Goal: Information Seeking & Learning: Check status

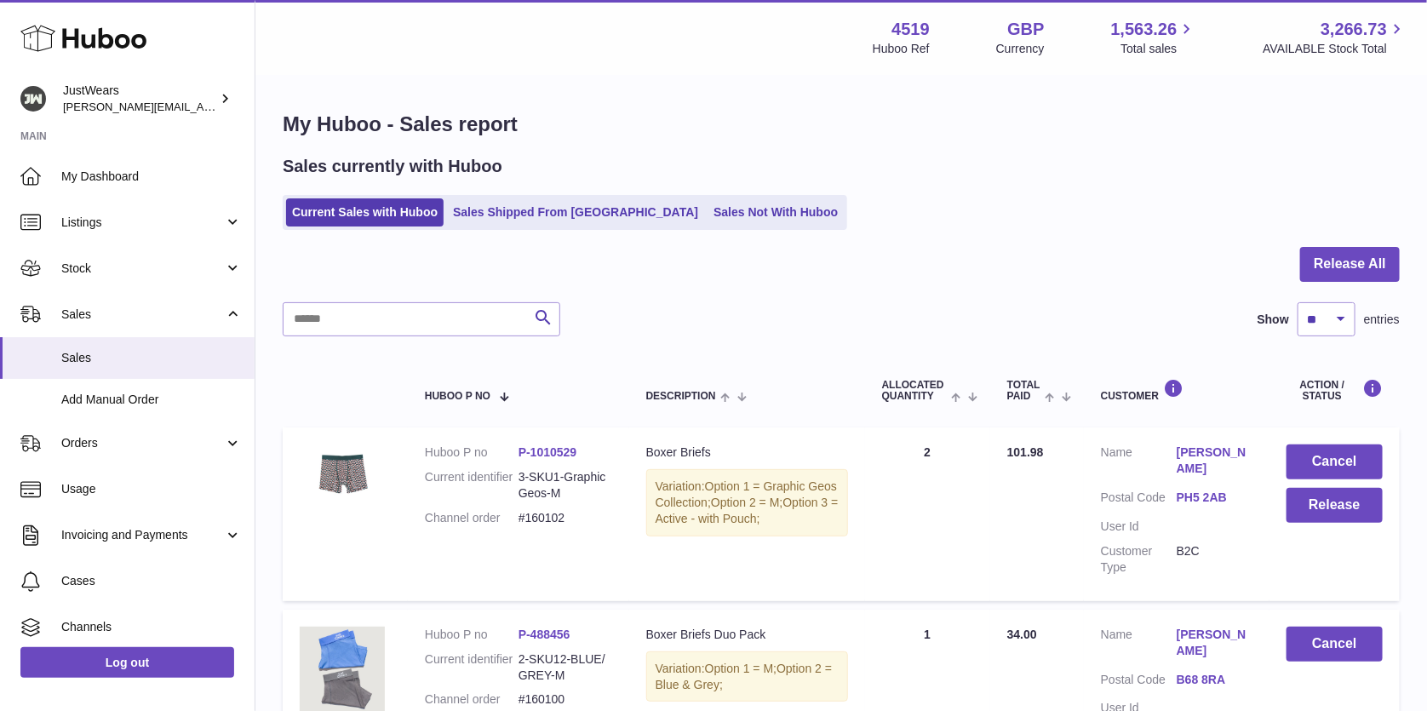
click at [75, 43] on use at bounding box center [83, 39] width 126 height 26
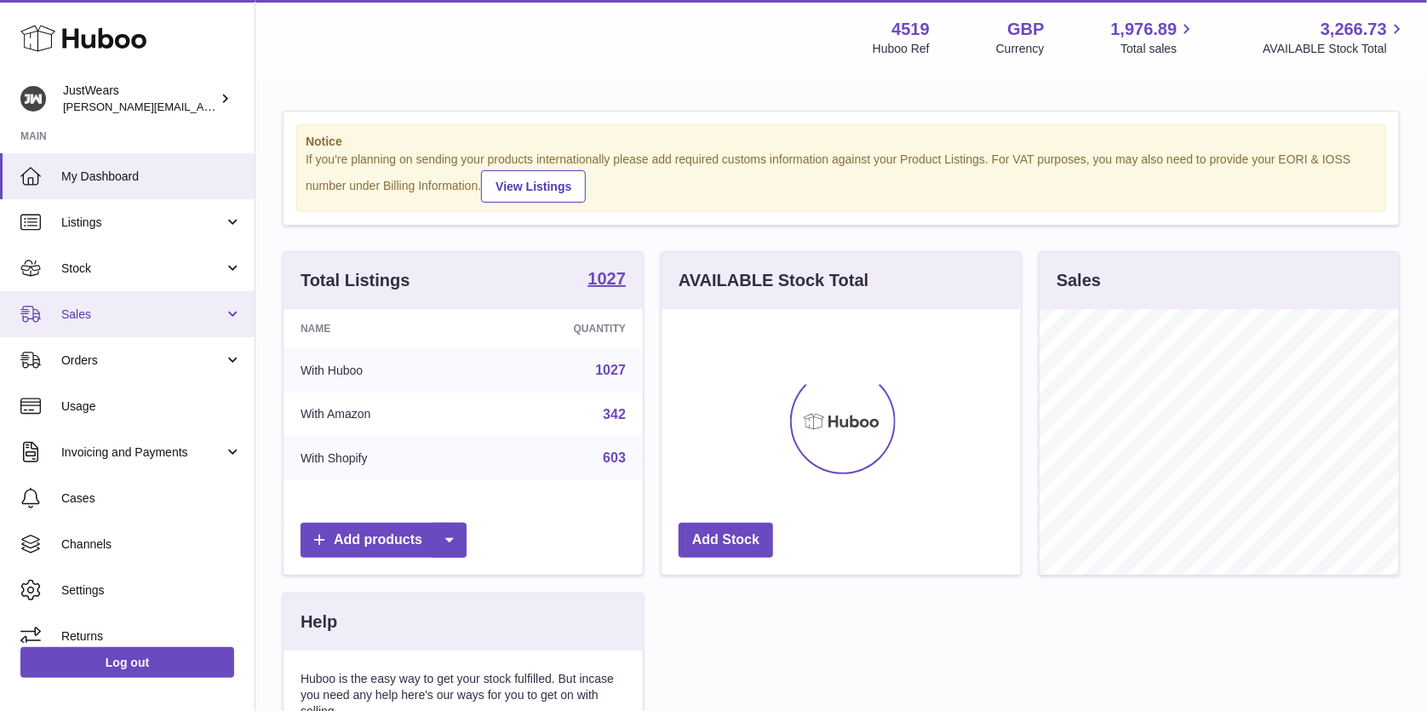
scroll to position [265, 359]
click at [185, 296] on link "Sales" at bounding box center [127, 314] width 255 height 46
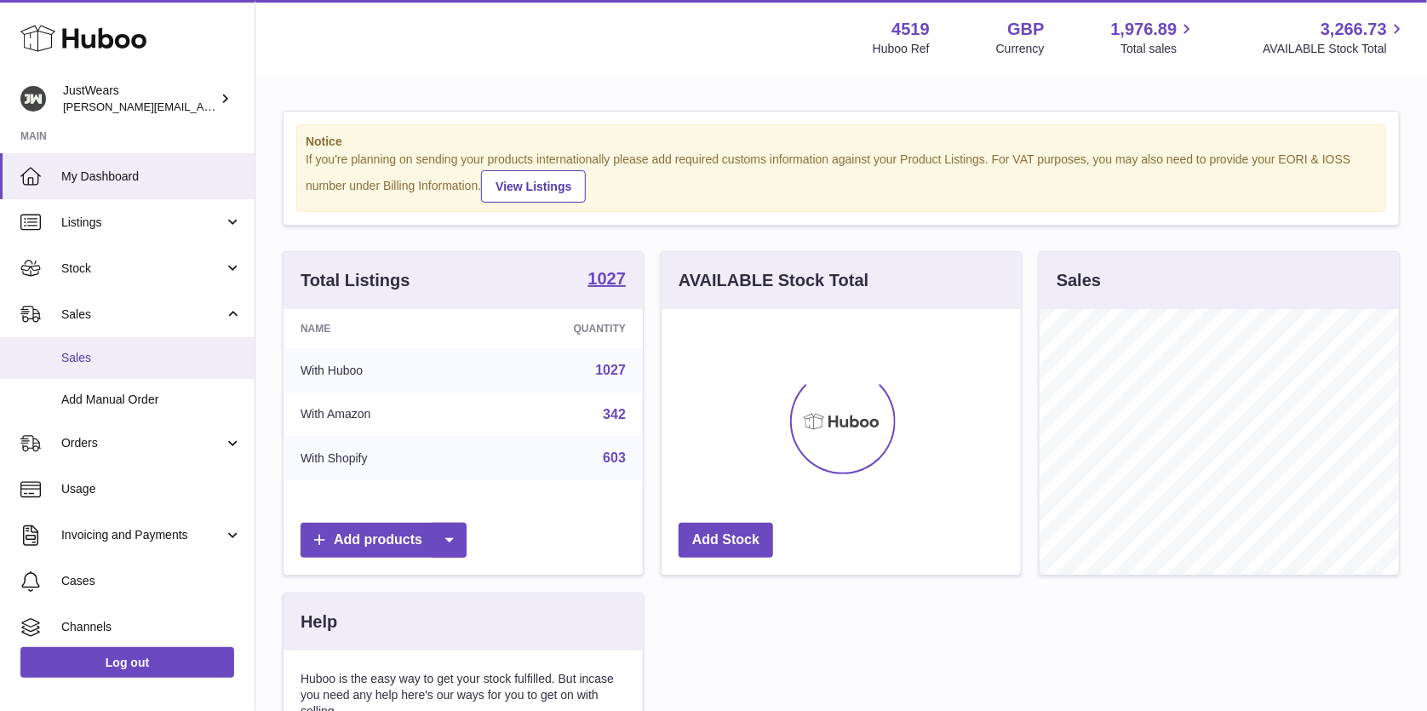
click at [189, 350] on span "Sales" at bounding box center [151, 358] width 181 height 16
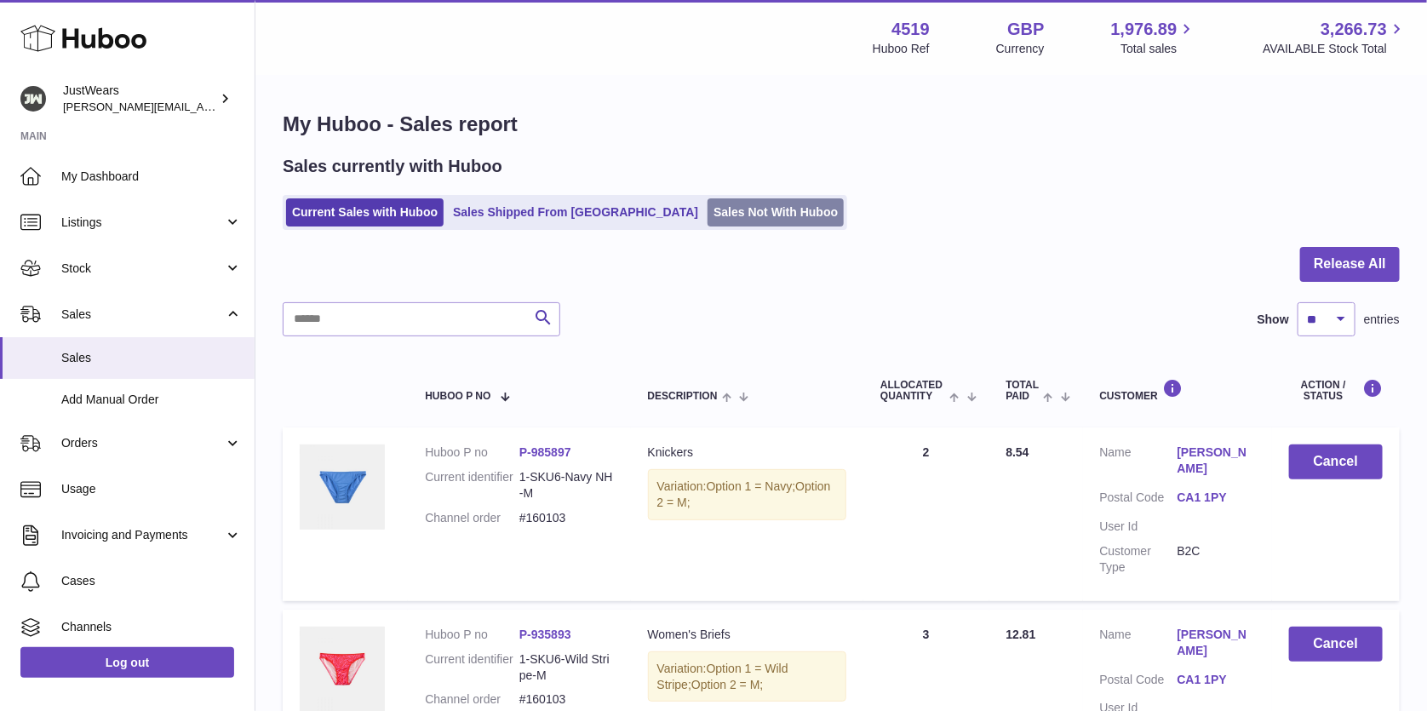
click at [708, 211] on link "Sales Not With Huboo" at bounding box center [776, 212] width 136 height 28
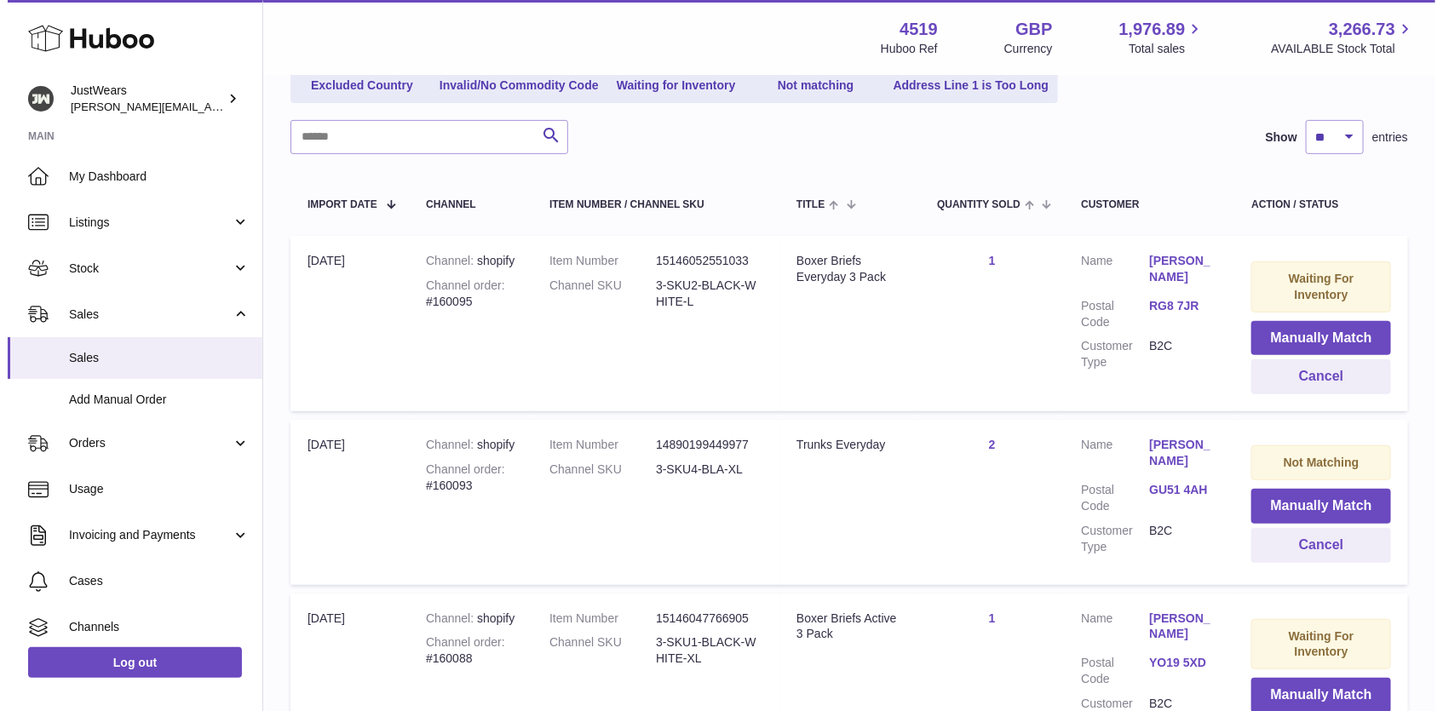
scroll to position [254, 0]
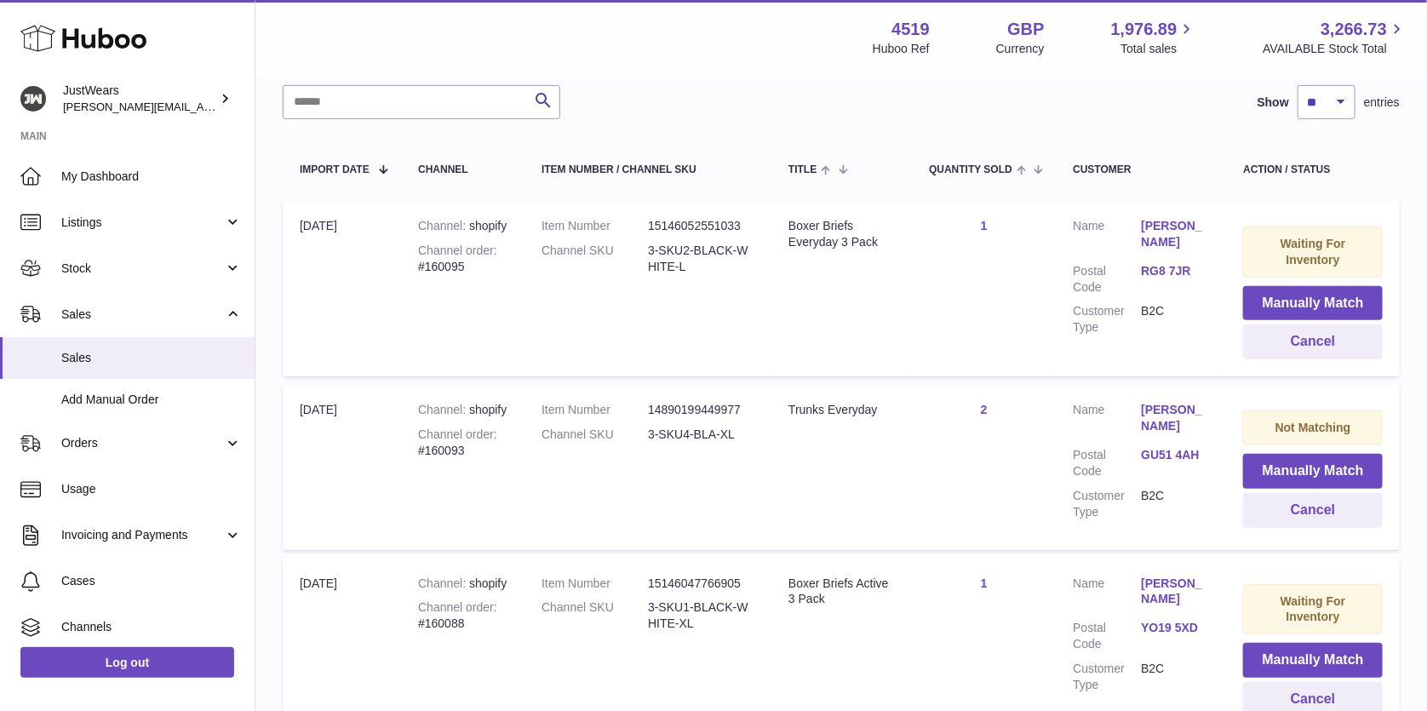
click at [1147, 449] on link "GU51 4AH" at bounding box center [1175, 455] width 68 height 16
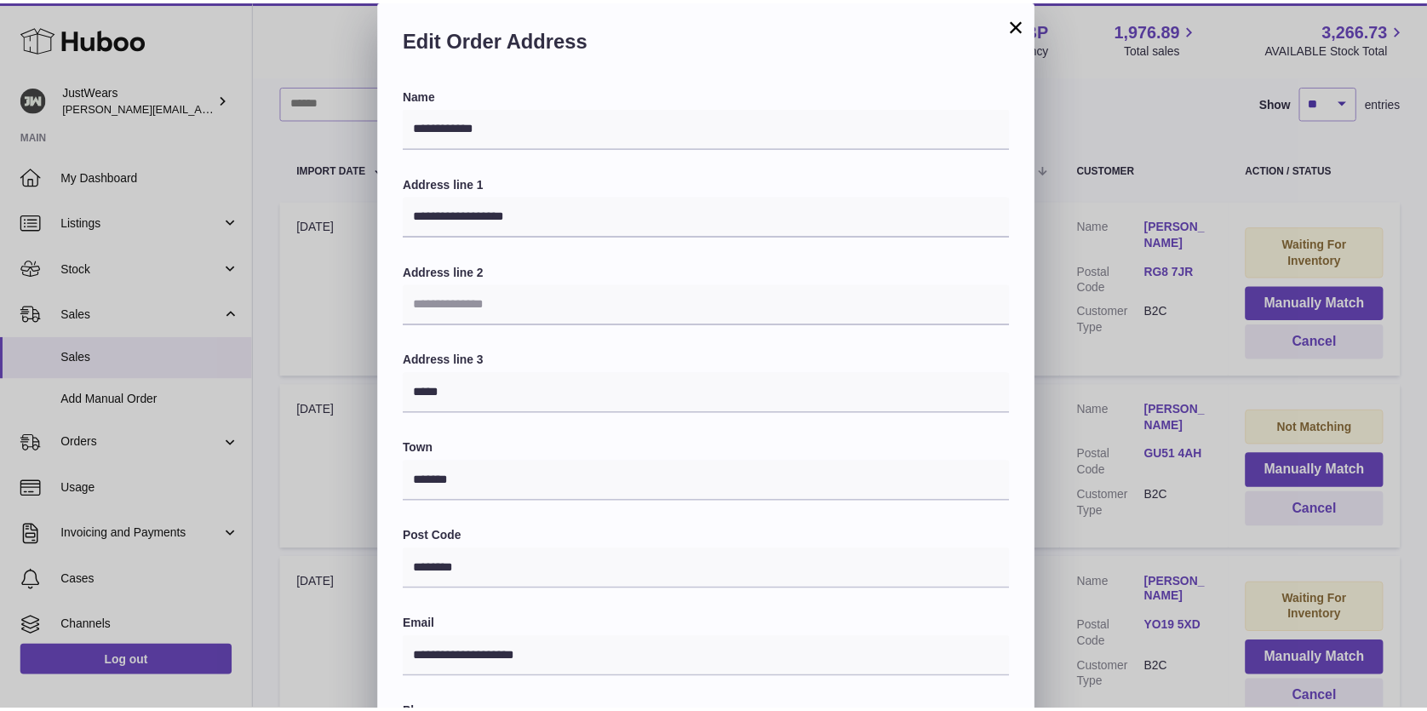
scroll to position [311, 0]
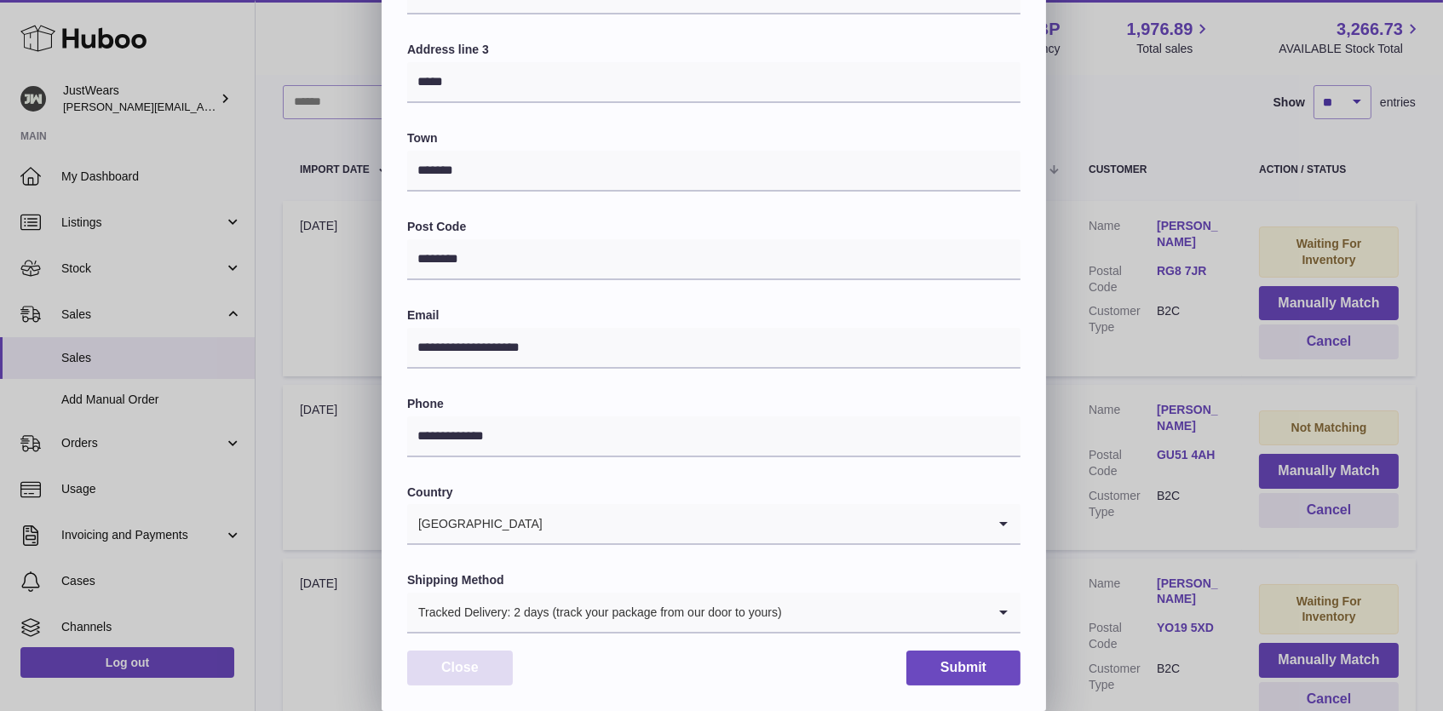
click at [479, 671] on button "Close" at bounding box center [460, 668] width 106 height 35
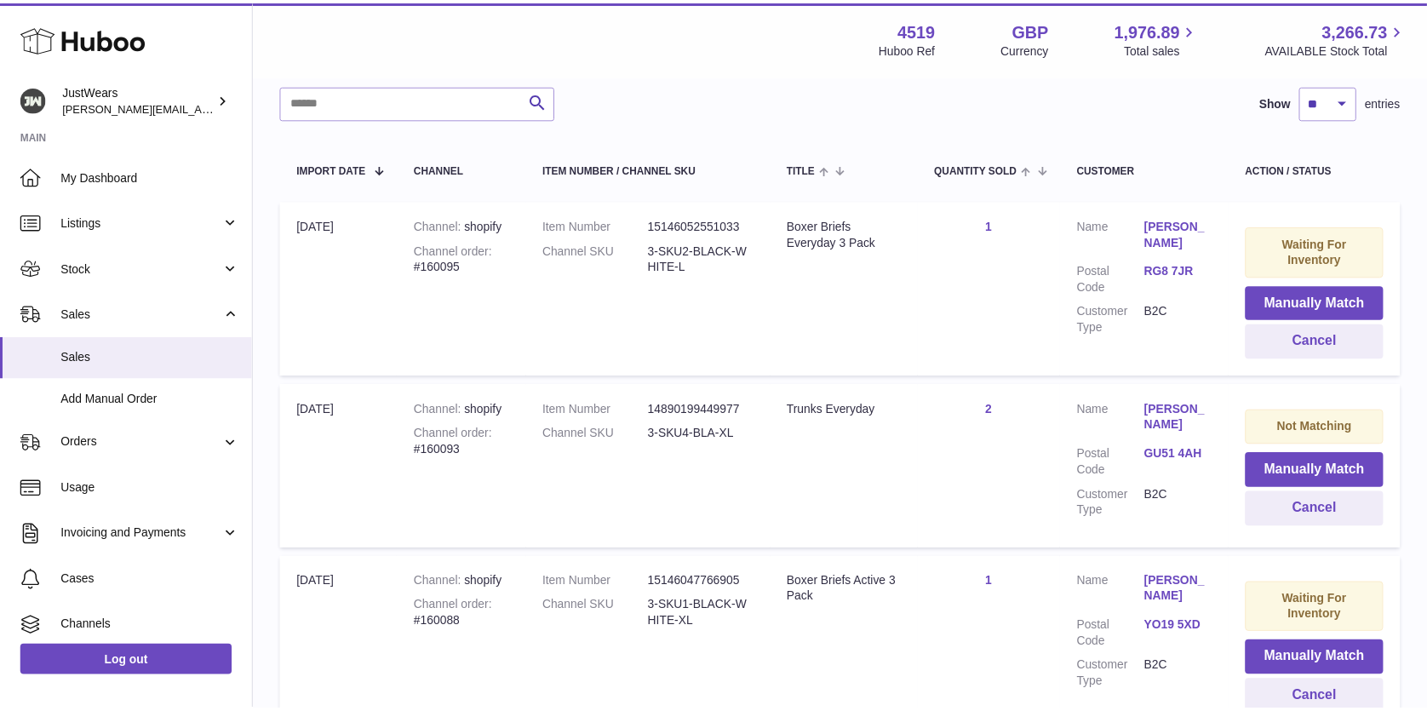
scroll to position [0, 0]
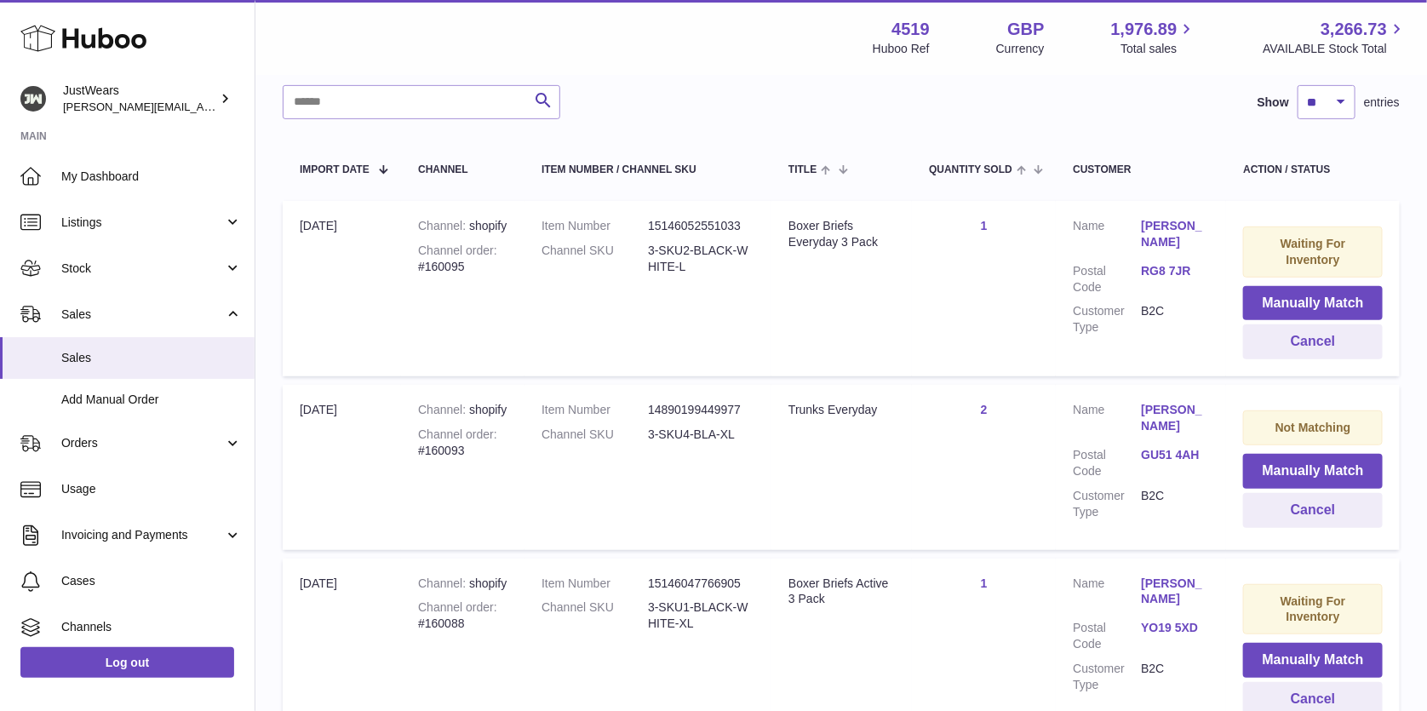
click at [1173, 451] on link "GU51 4AH" at bounding box center [1175, 455] width 68 height 16
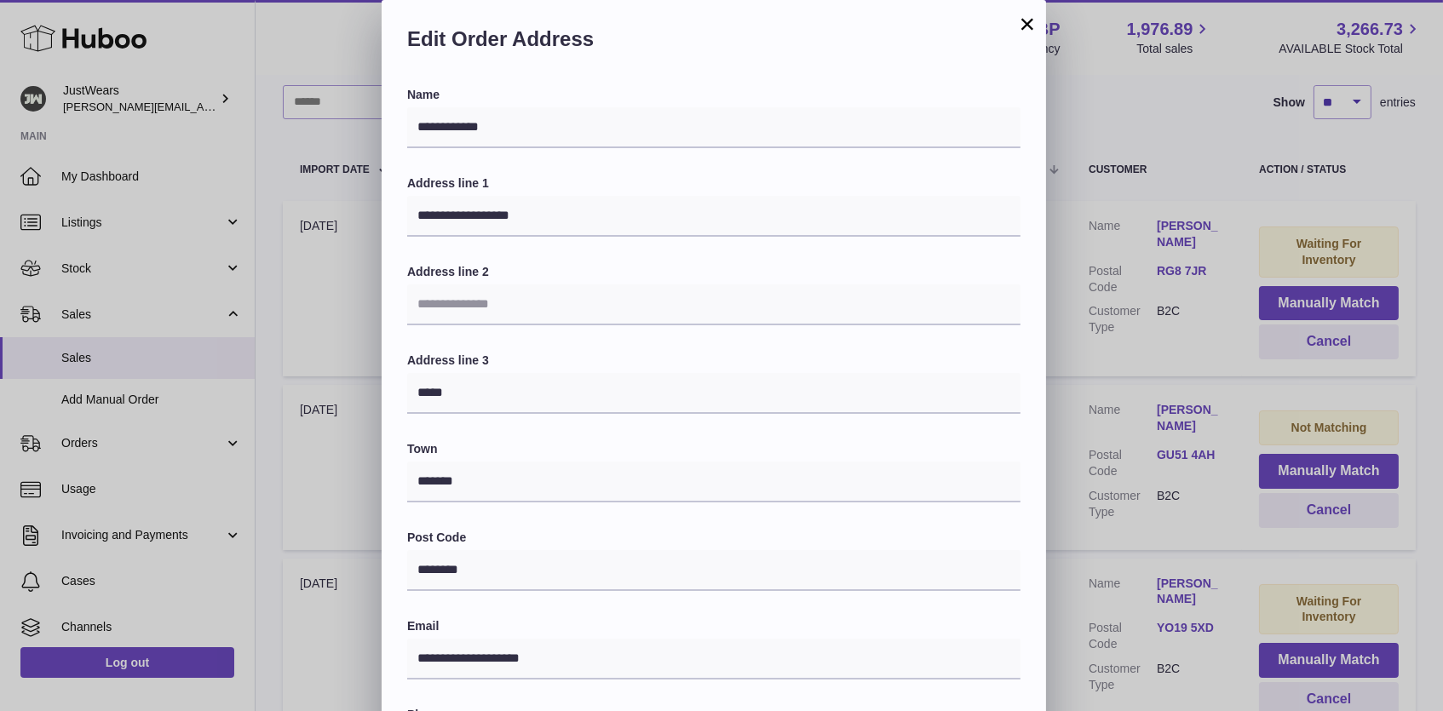
click at [1018, 29] on button "×" at bounding box center [1027, 24] width 20 height 20
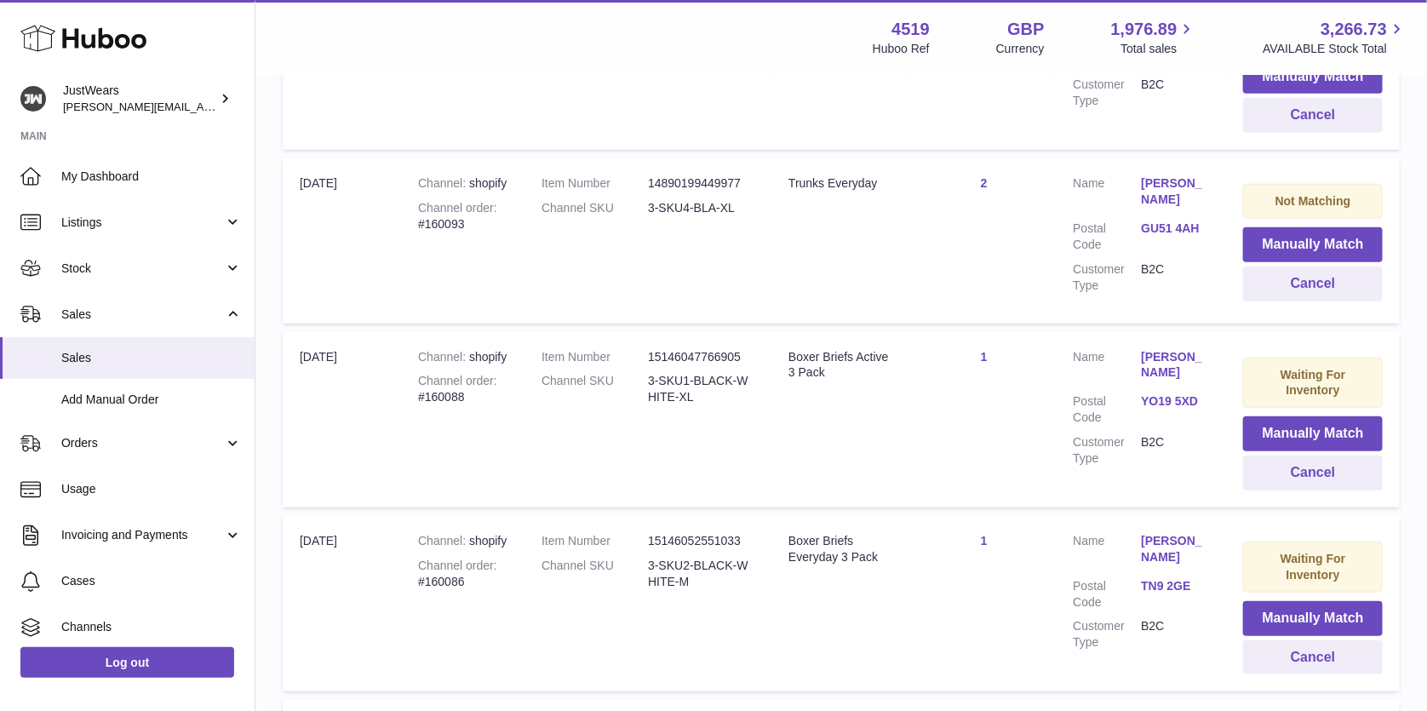
scroll to position [311, 0]
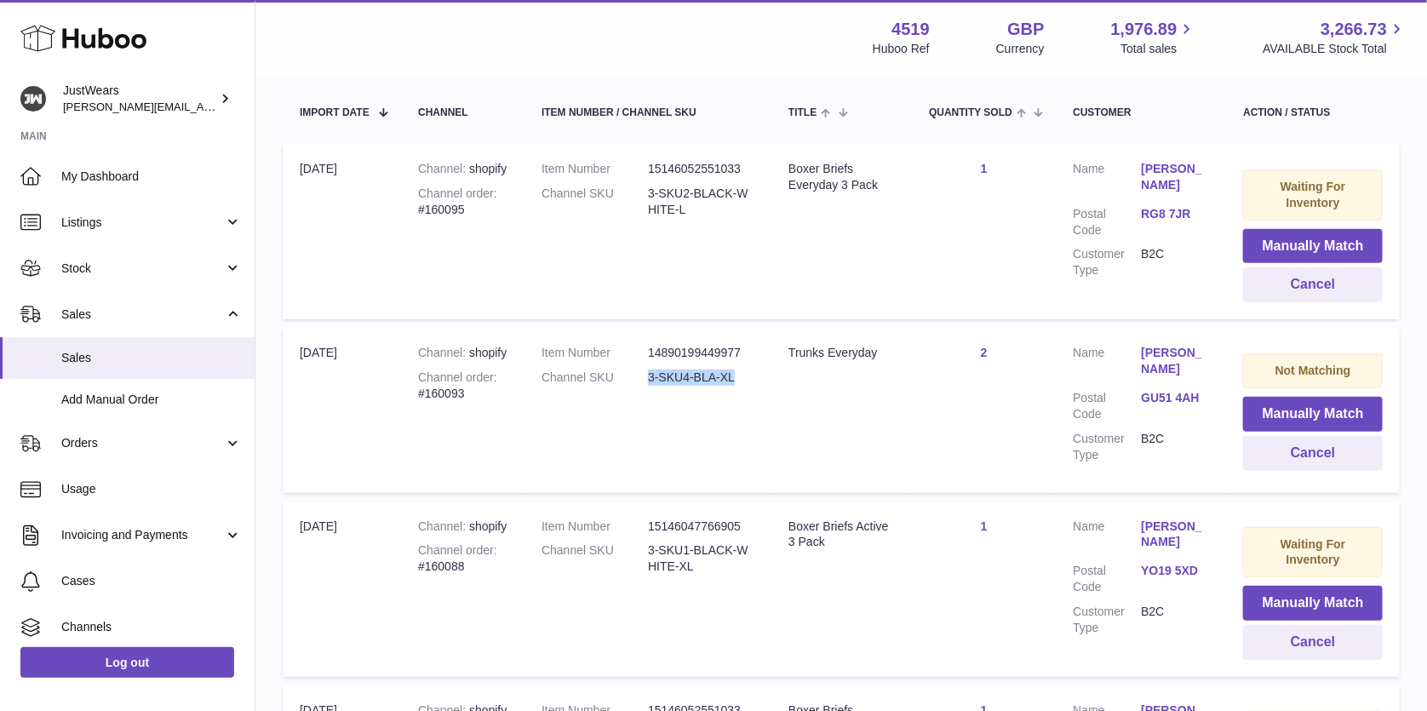
drag, startPoint x: 747, startPoint y: 376, endPoint x: 648, endPoint y: 376, distance: 98.8
click at [648, 376] on dd "3-SKU4-BLA-XL" at bounding box center [701, 378] width 106 height 16
copy dd "3-SKU4-BLA-XL"
click at [1317, 410] on button "Manually Match" at bounding box center [1313, 414] width 140 height 35
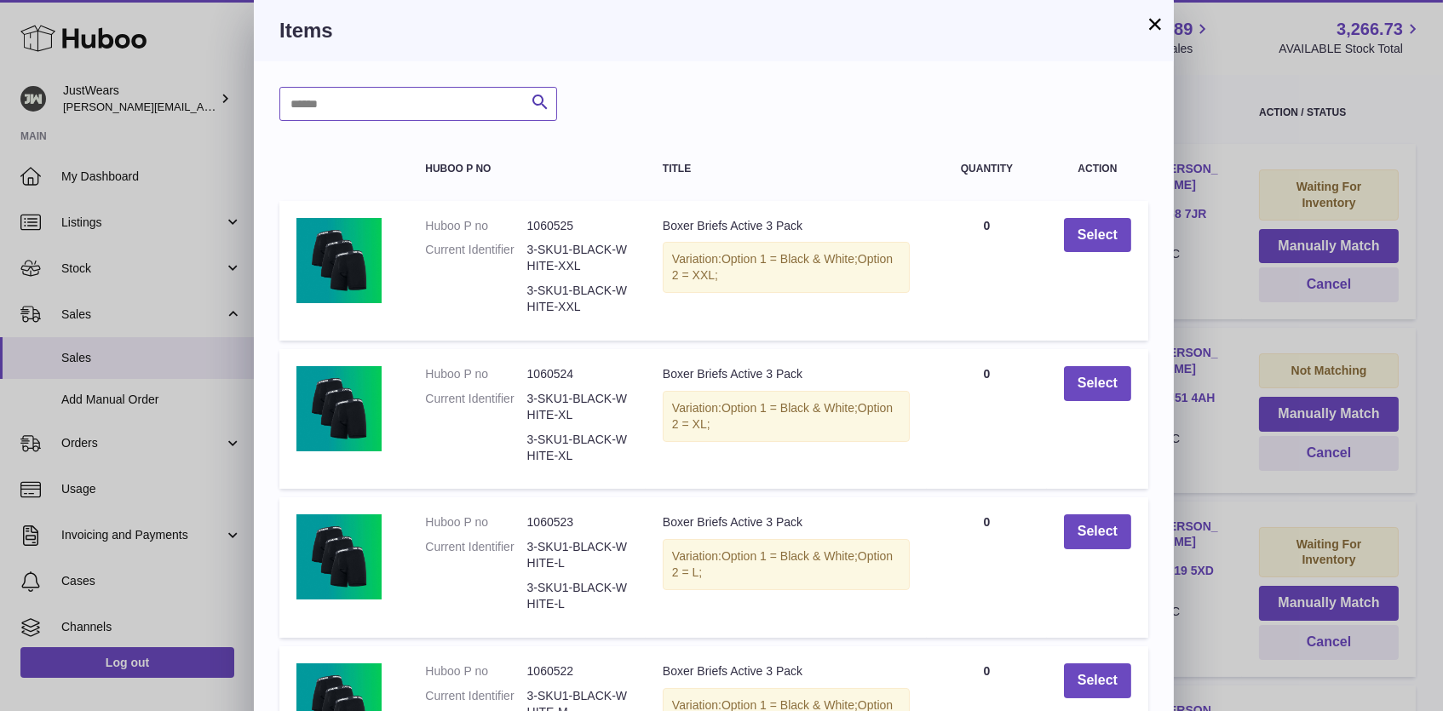
click at [353, 110] on input "text" at bounding box center [418, 104] width 278 height 34
paste input "**********"
type input "**********"
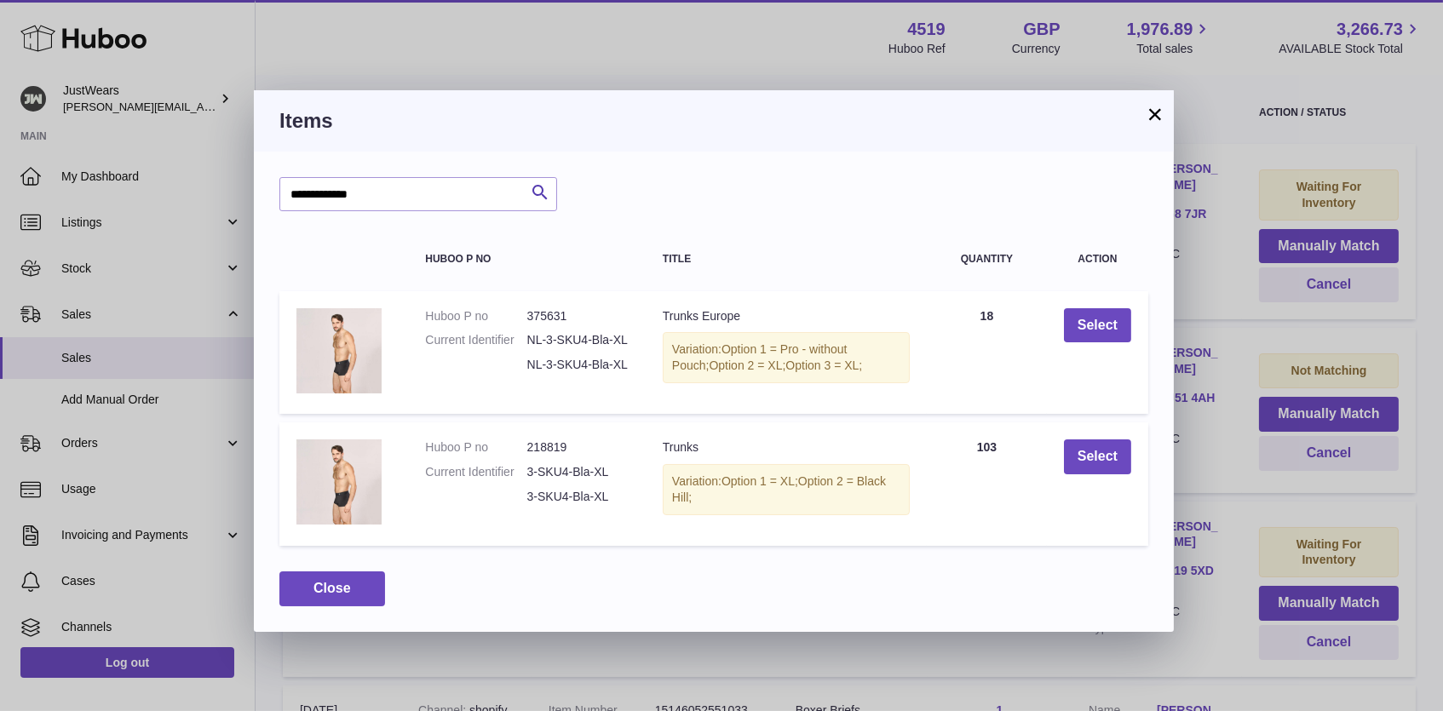
click at [1162, 120] on button "×" at bounding box center [1155, 114] width 20 height 20
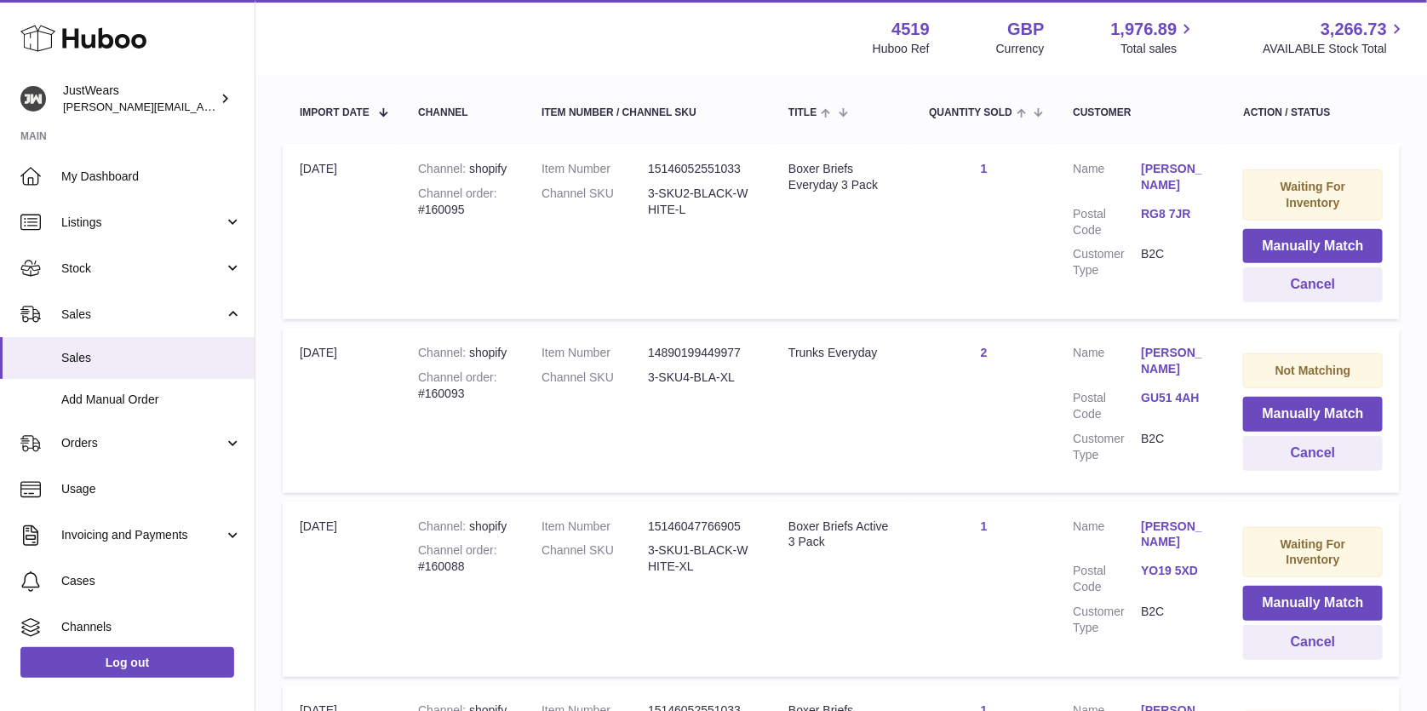
scroll to position [0, 0]
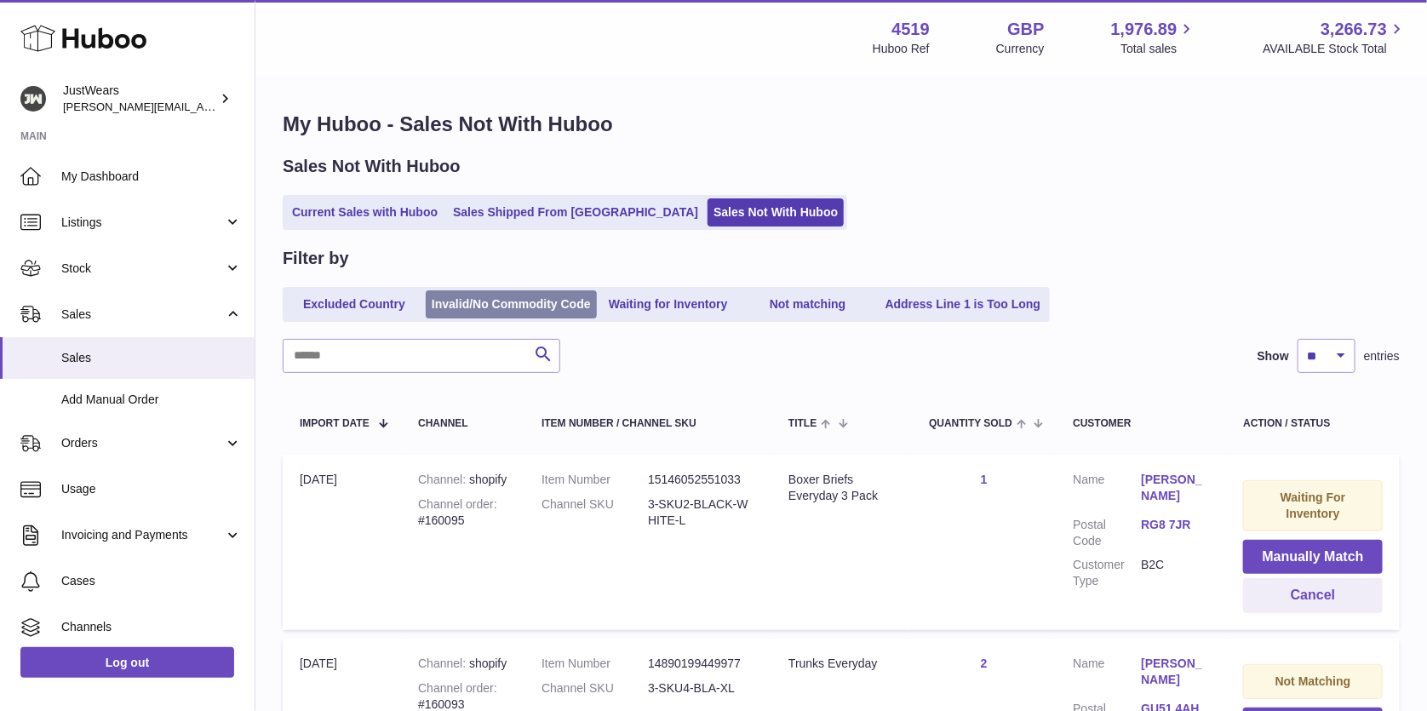
click at [521, 304] on link "Invalid/No Commodity Code" at bounding box center [511, 304] width 171 height 28
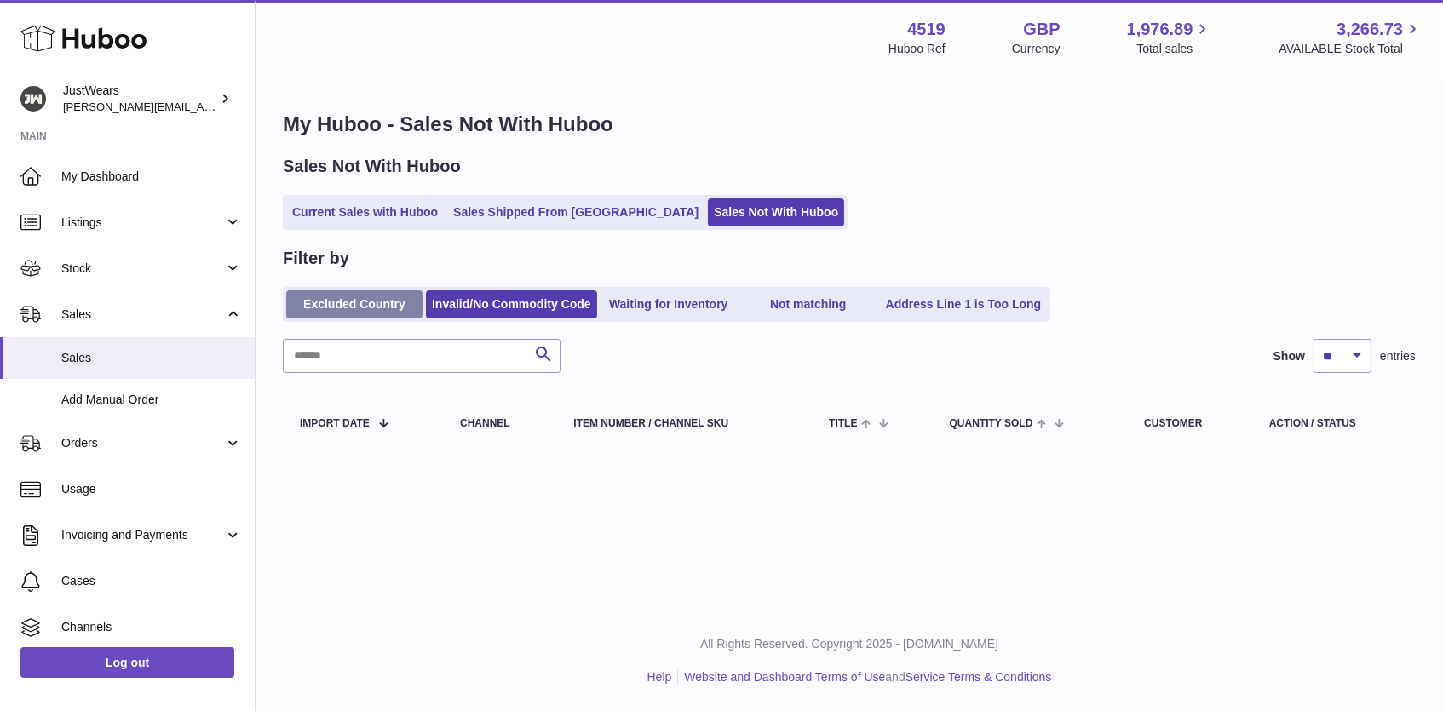
click at [319, 303] on link "Excluded Country" at bounding box center [354, 304] width 136 height 28
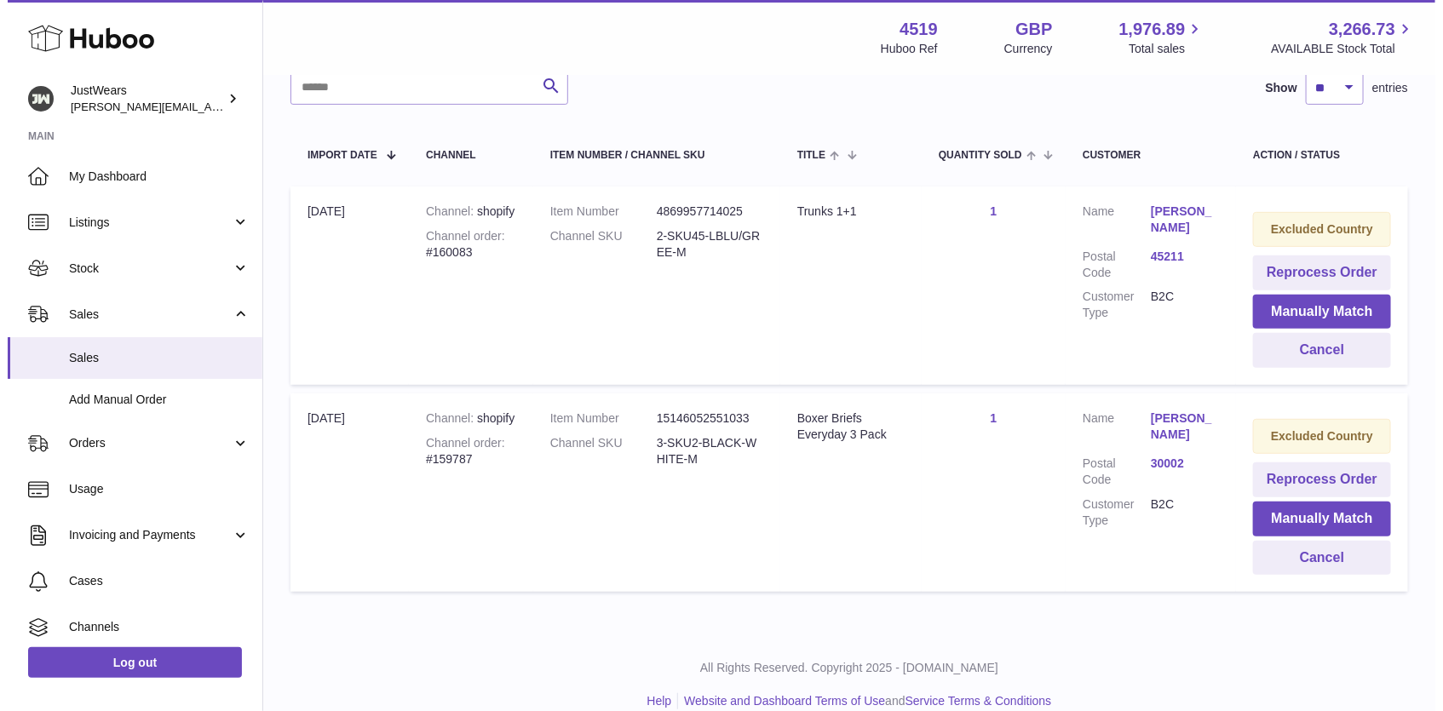
scroll to position [230, 0]
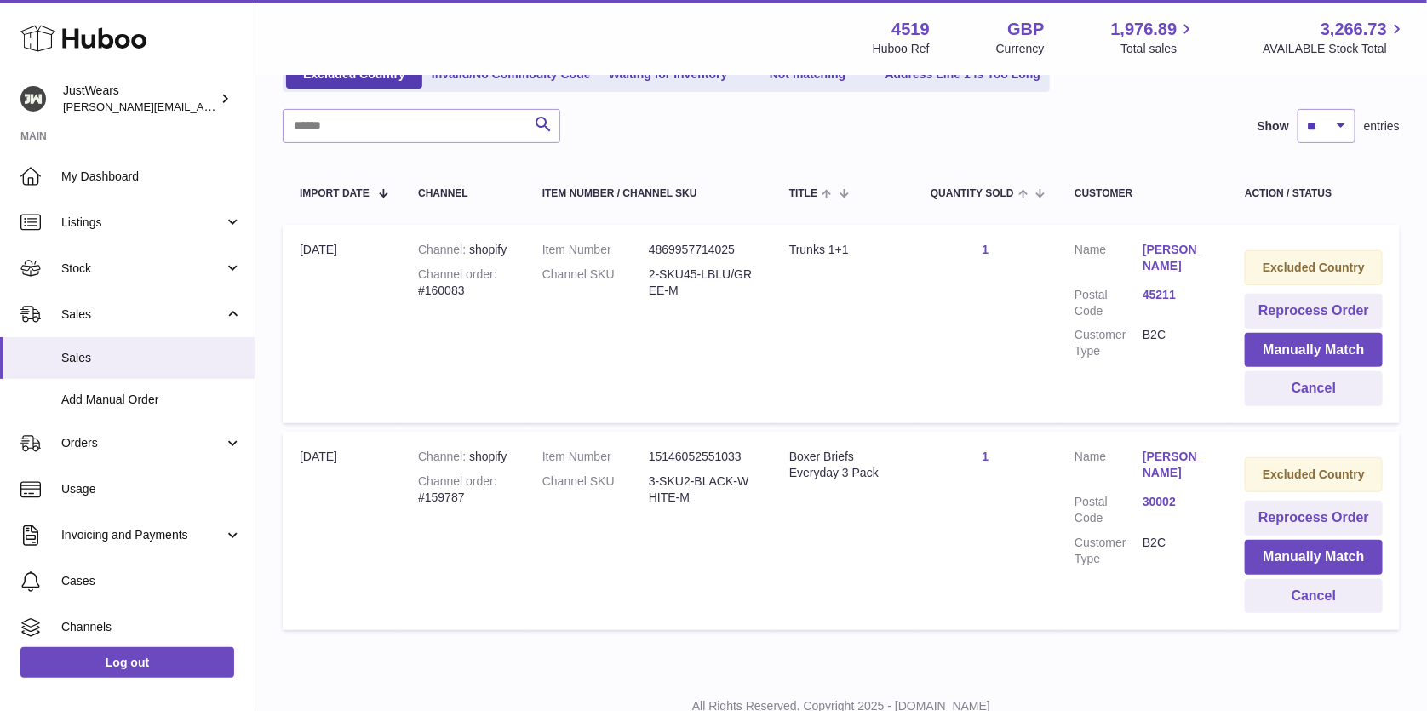
click at [1159, 287] on link "45211" at bounding box center [1177, 295] width 68 height 16
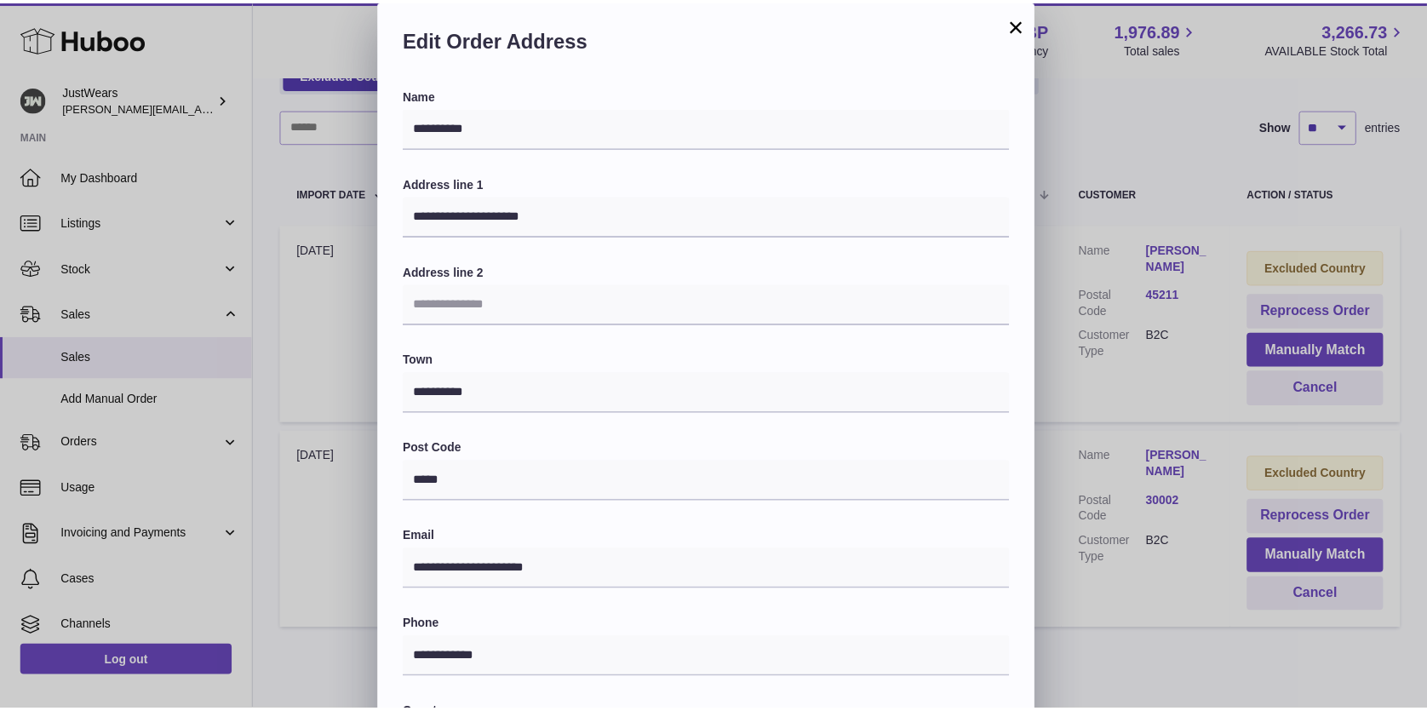
scroll to position [311, 0]
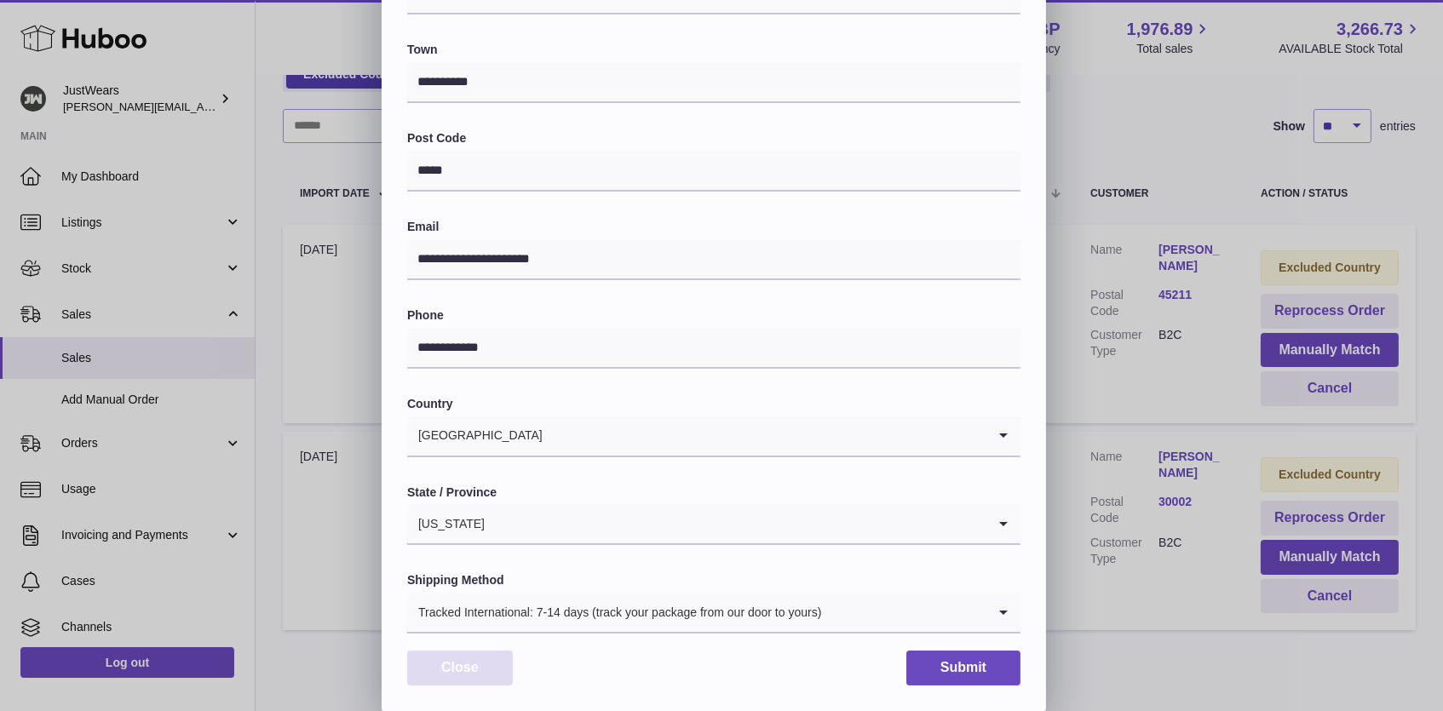
click at [501, 655] on button "Close" at bounding box center [460, 668] width 106 height 35
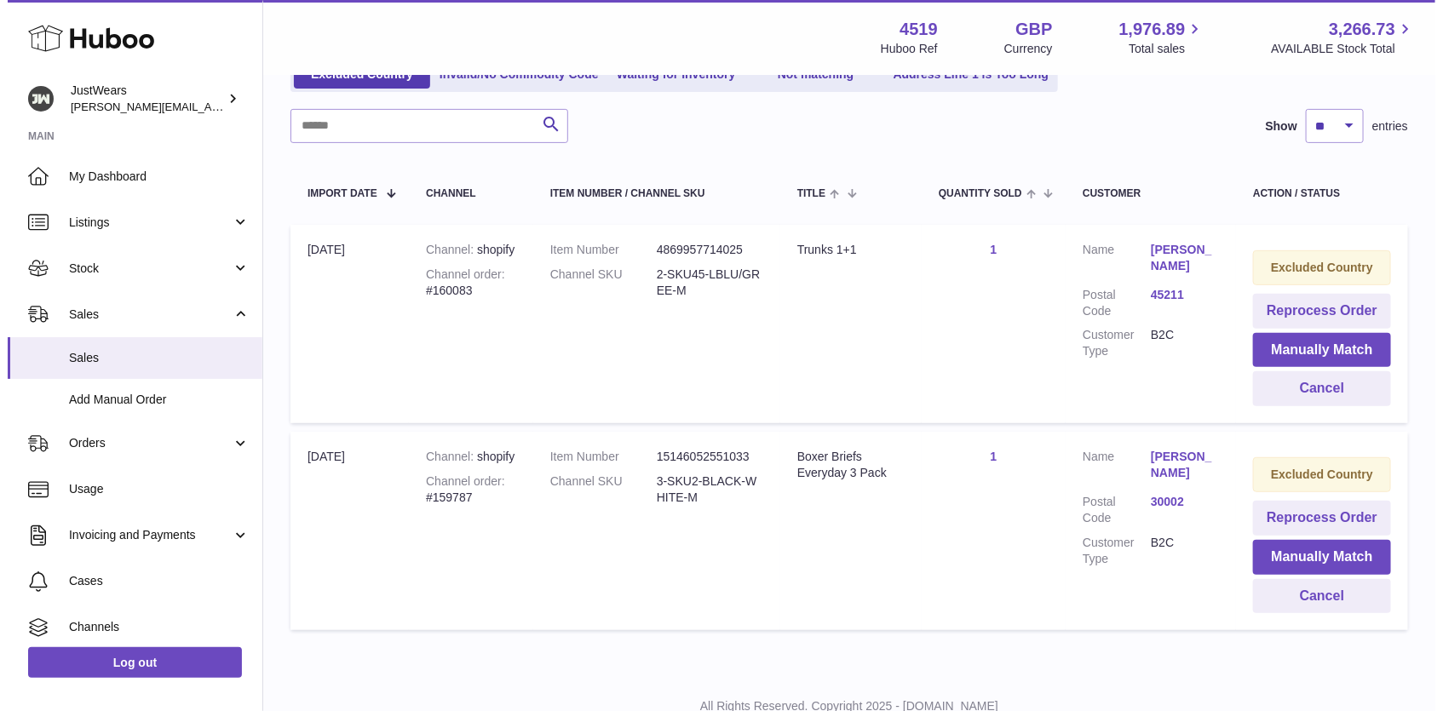
scroll to position [0, 0]
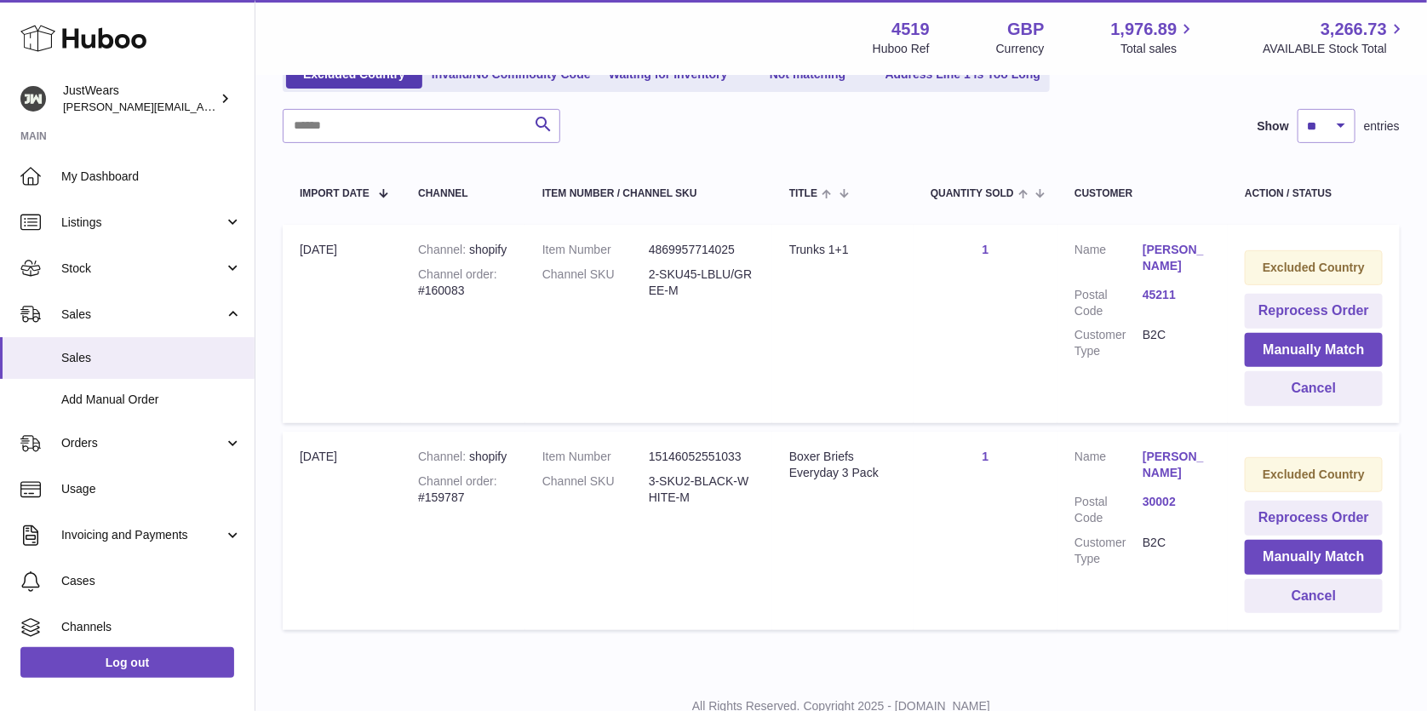
click at [1165, 494] on link "30002" at bounding box center [1177, 502] width 68 height 16
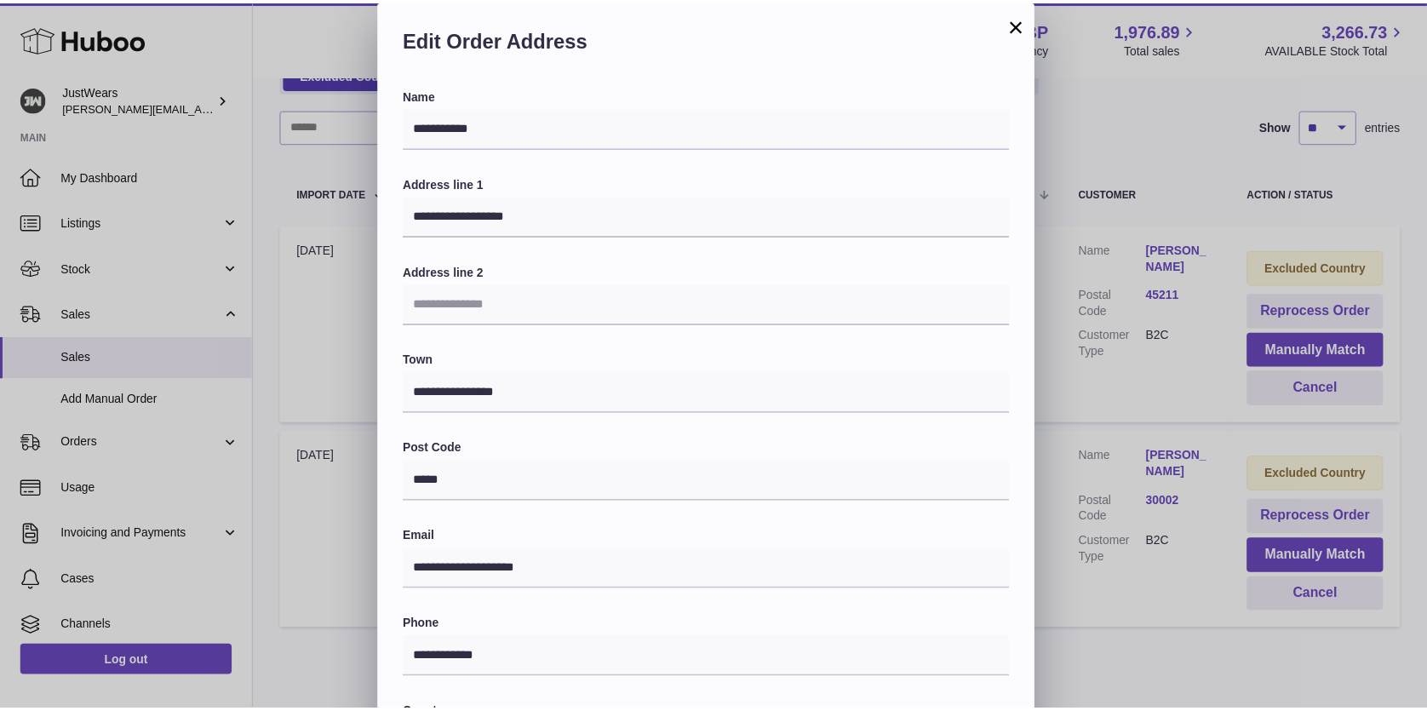
scroll to position [311, 0]
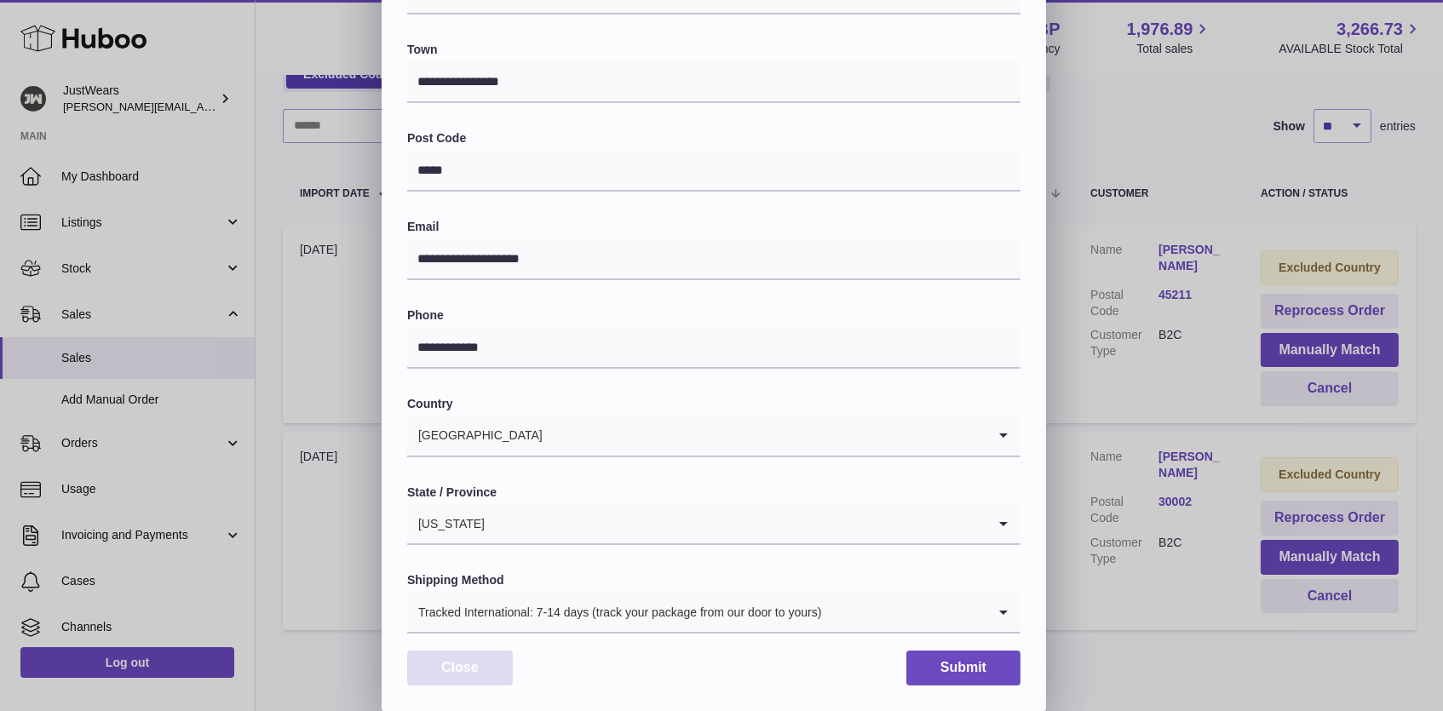
click at [468, 668] on button "Close" at bounding box center [460, 668] width 106 height 35
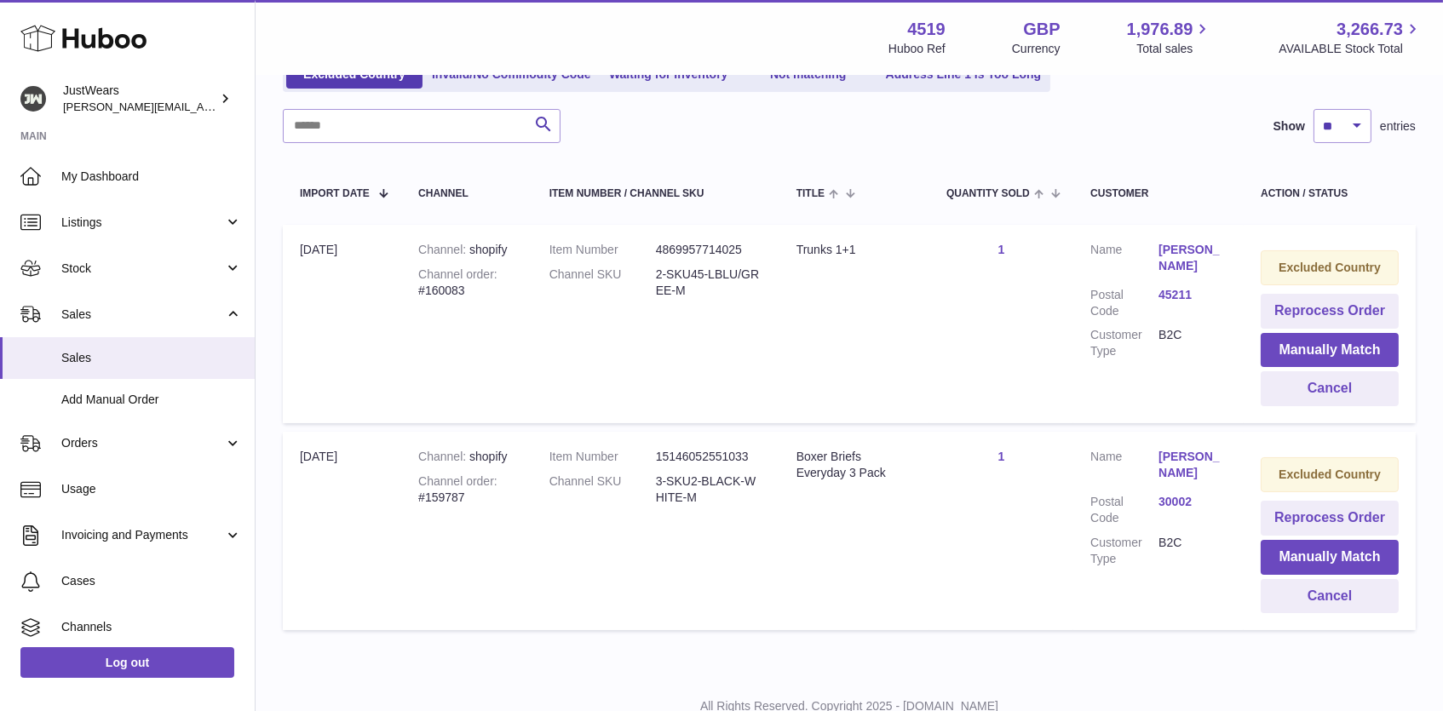
scroll to position [0, 0]
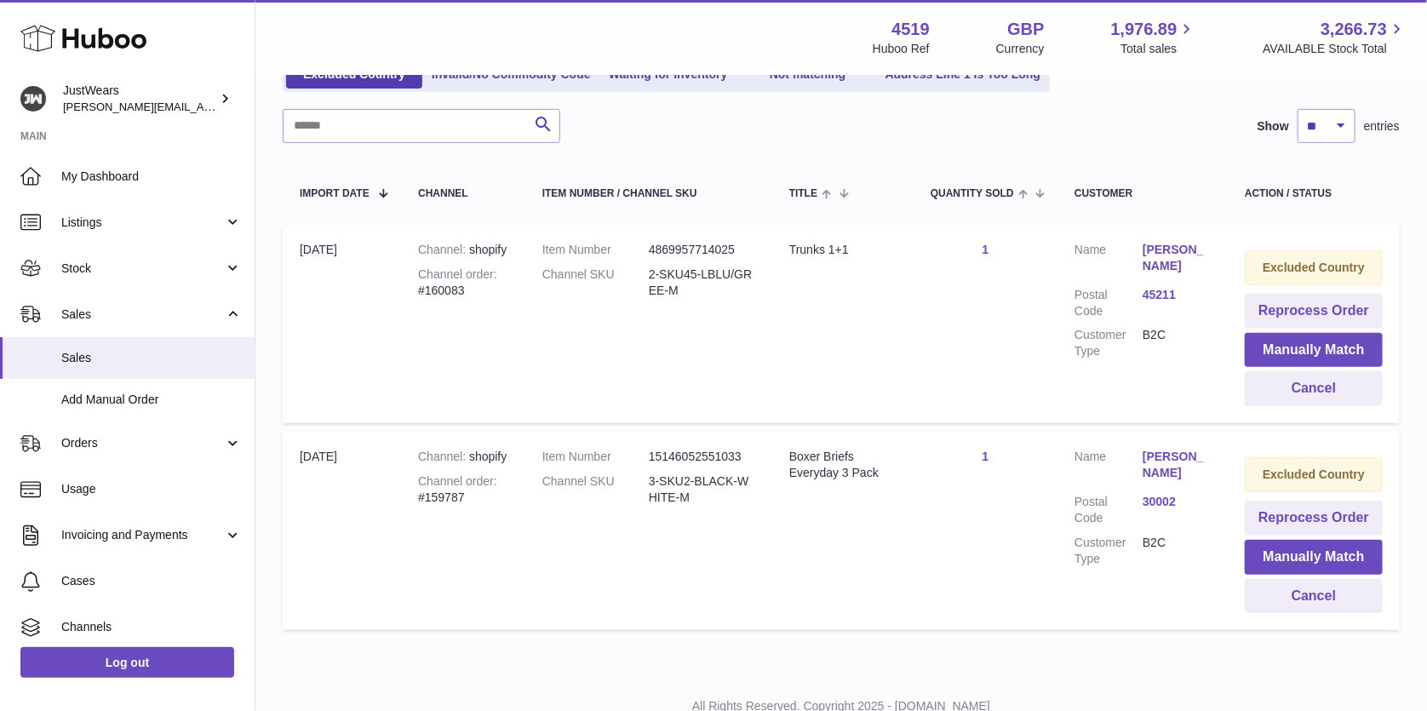
click at [1164, 287] on link "45211" at bounding box center [1177, 295] width 68 height 16
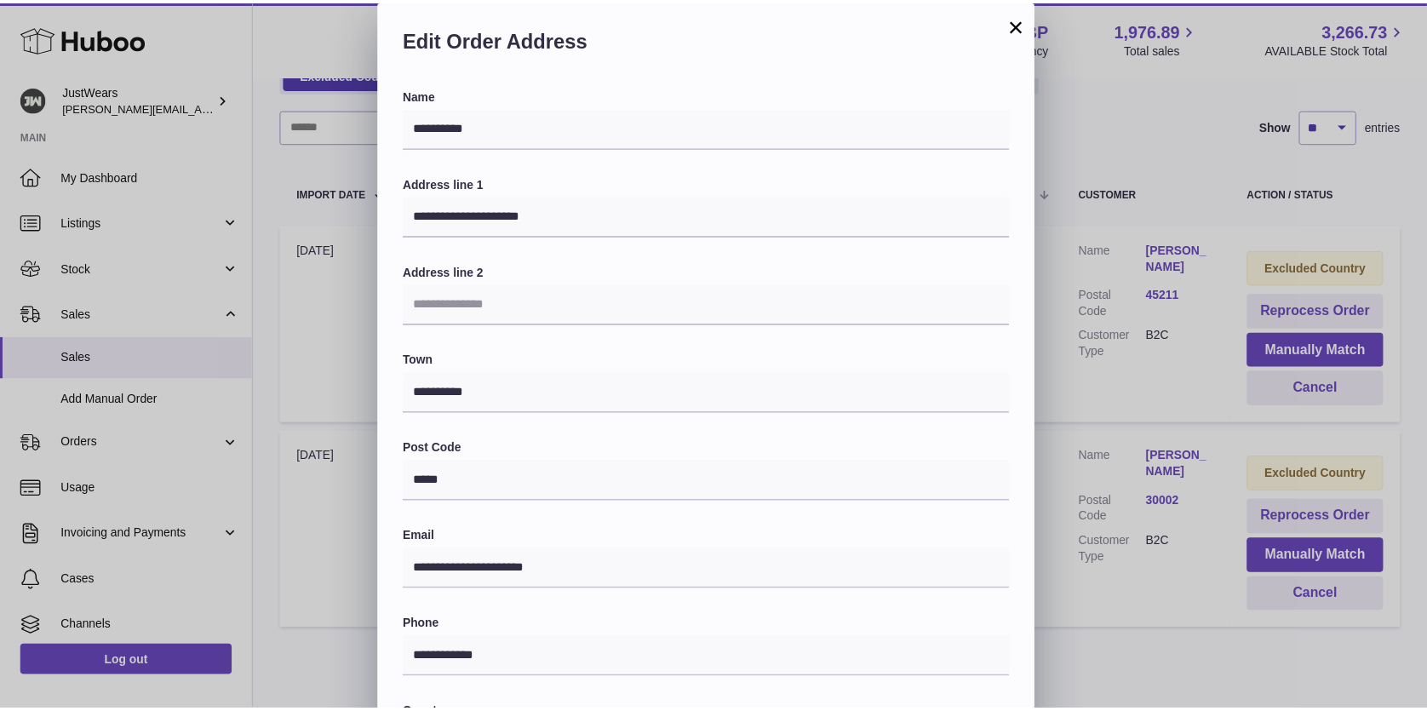
scroll to position [311, 0]
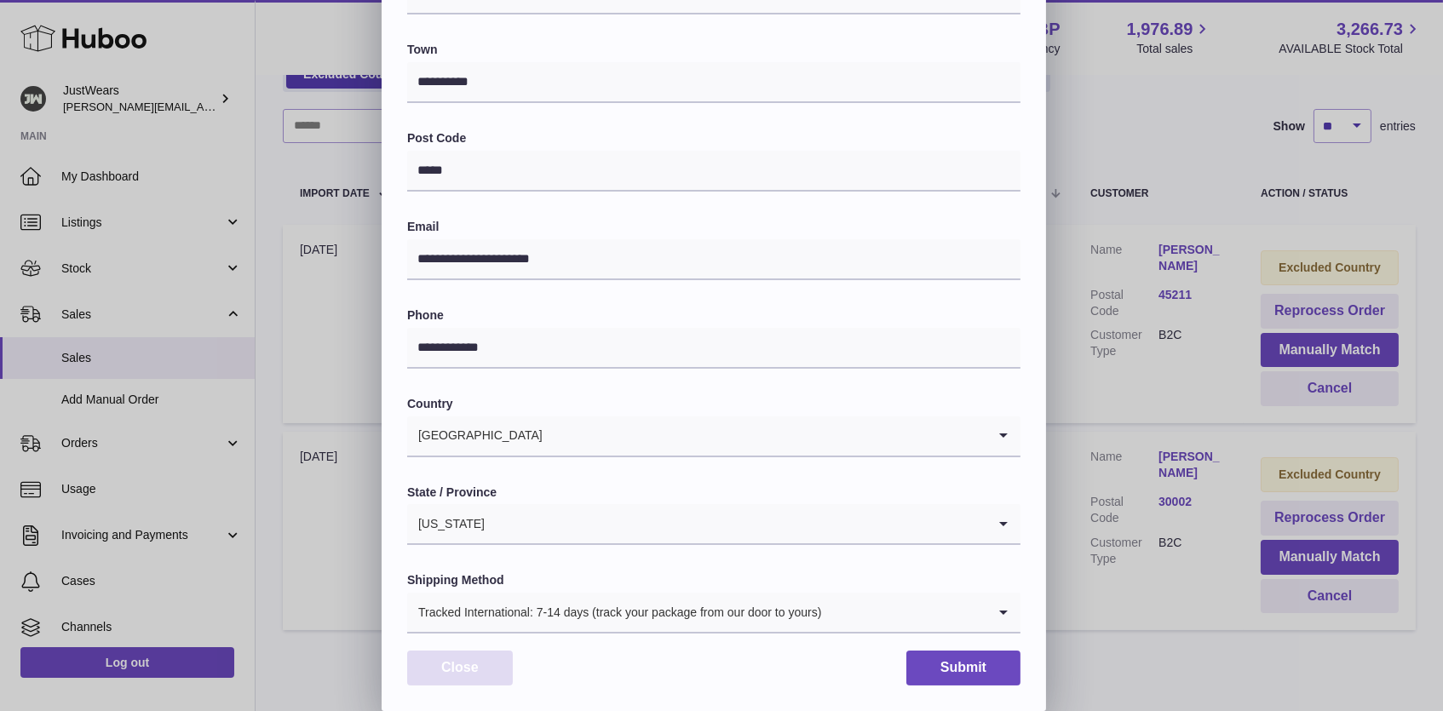
click at [451, 673] on button "Close" at bounding box center [460, 668] width 106 height 35
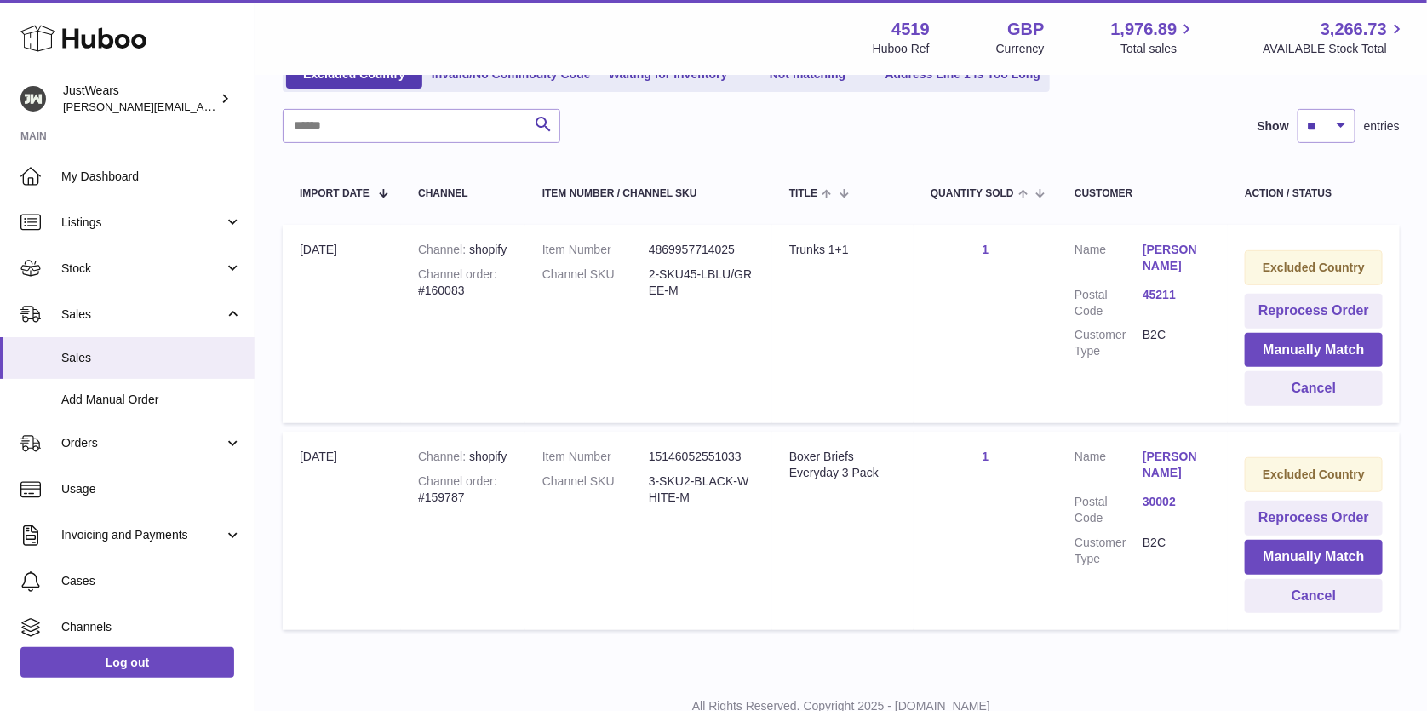
scroll to position [0, 0]
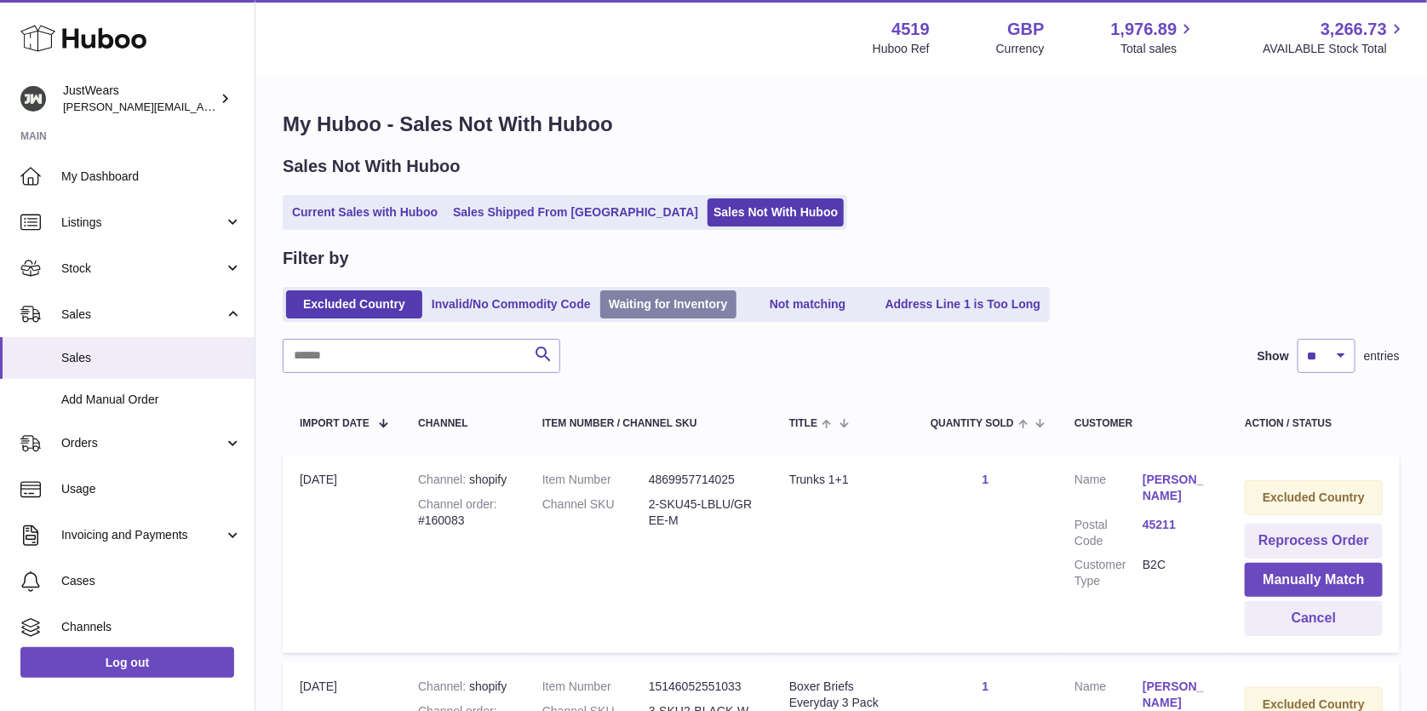
click at [673, 291] on link "Waiting for Inventory" at bounding box center [668, 304] width 136 height 28
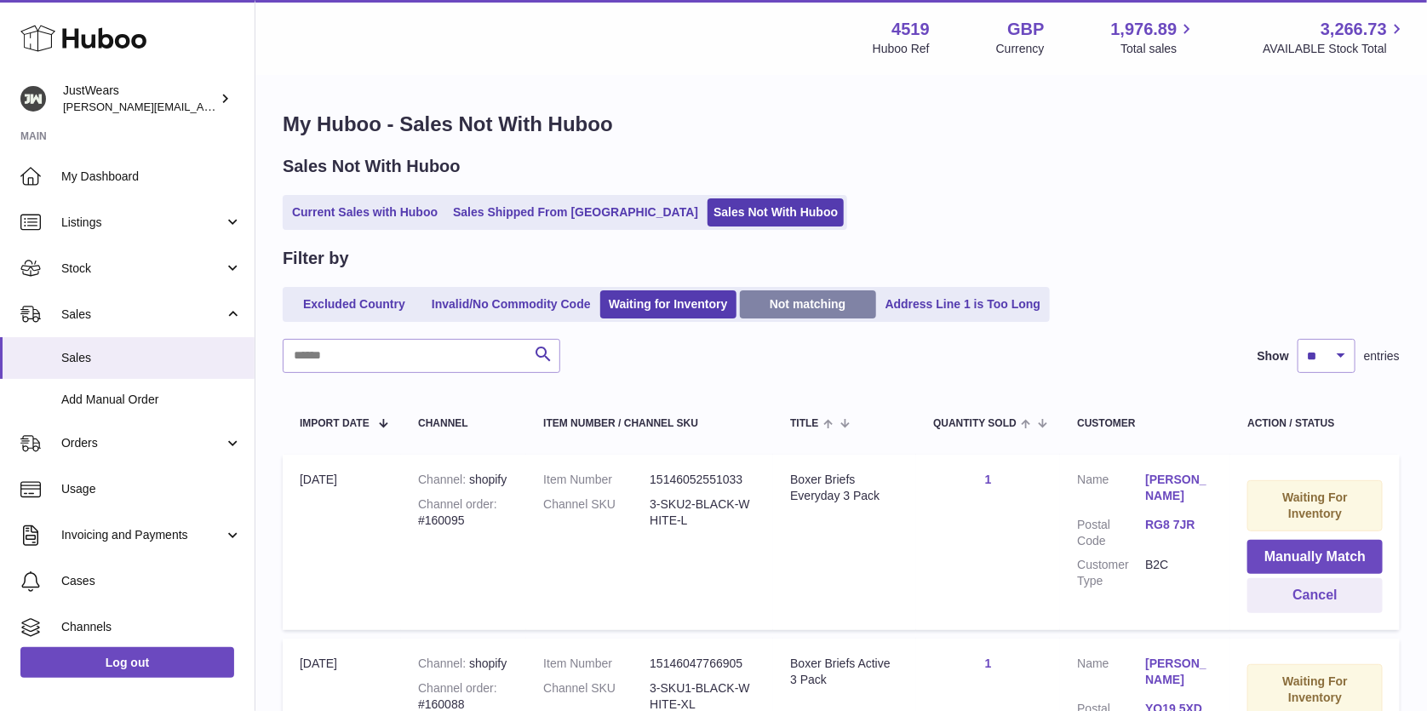
click at [832, 310] on link "Not matching" at bounding box center [808, 304] width 136 height 28
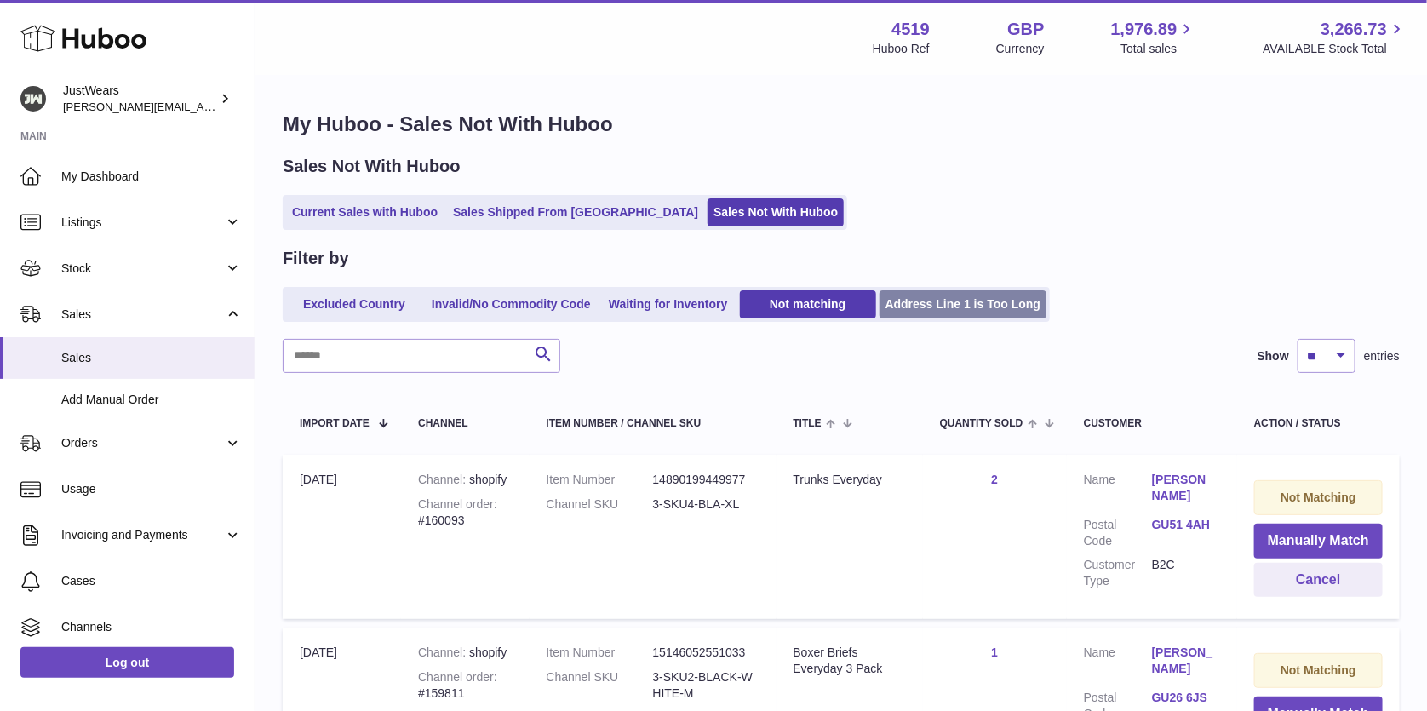
click at [975, 305] on link "Address Line 1 is Too Long" at bounding box center [964, 304] width 168 height 28
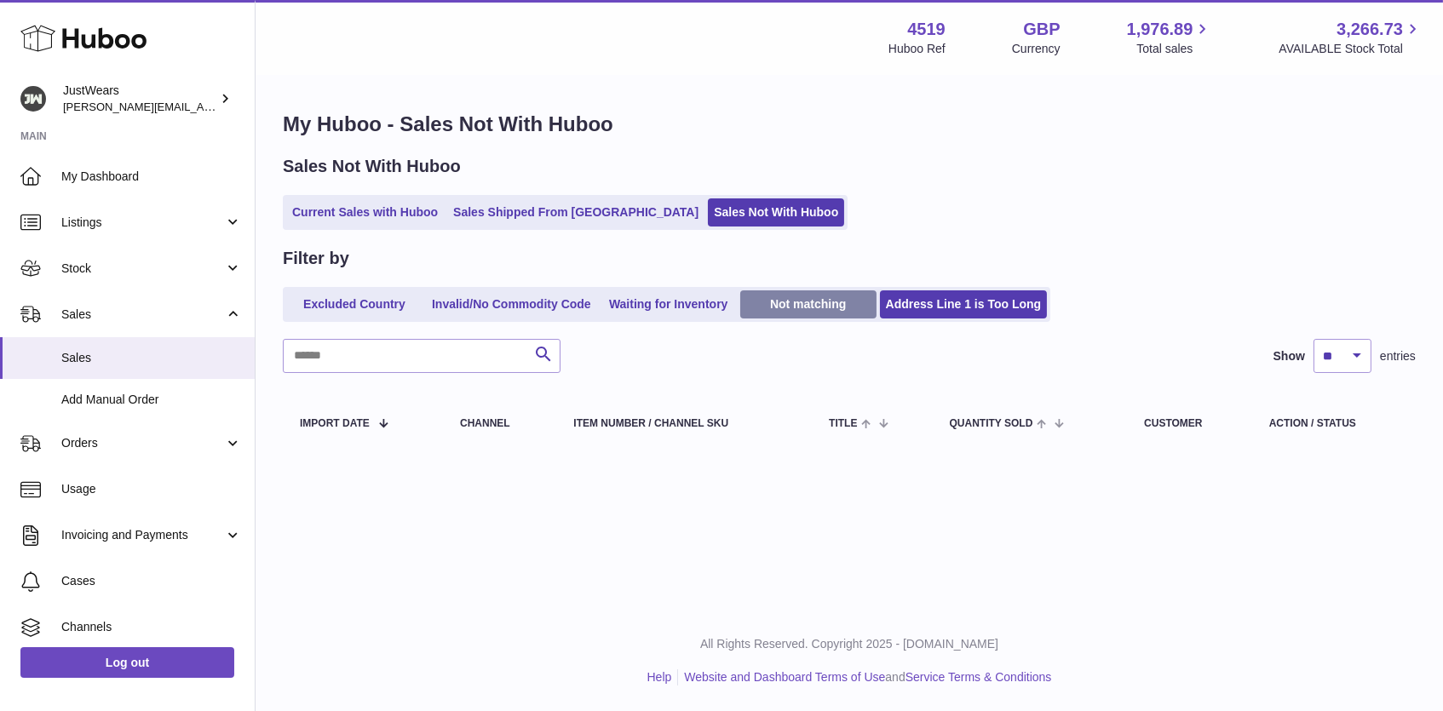
click at [812, 304] on link "Not matching" at bounding box center [808, 304] width 136 height 28
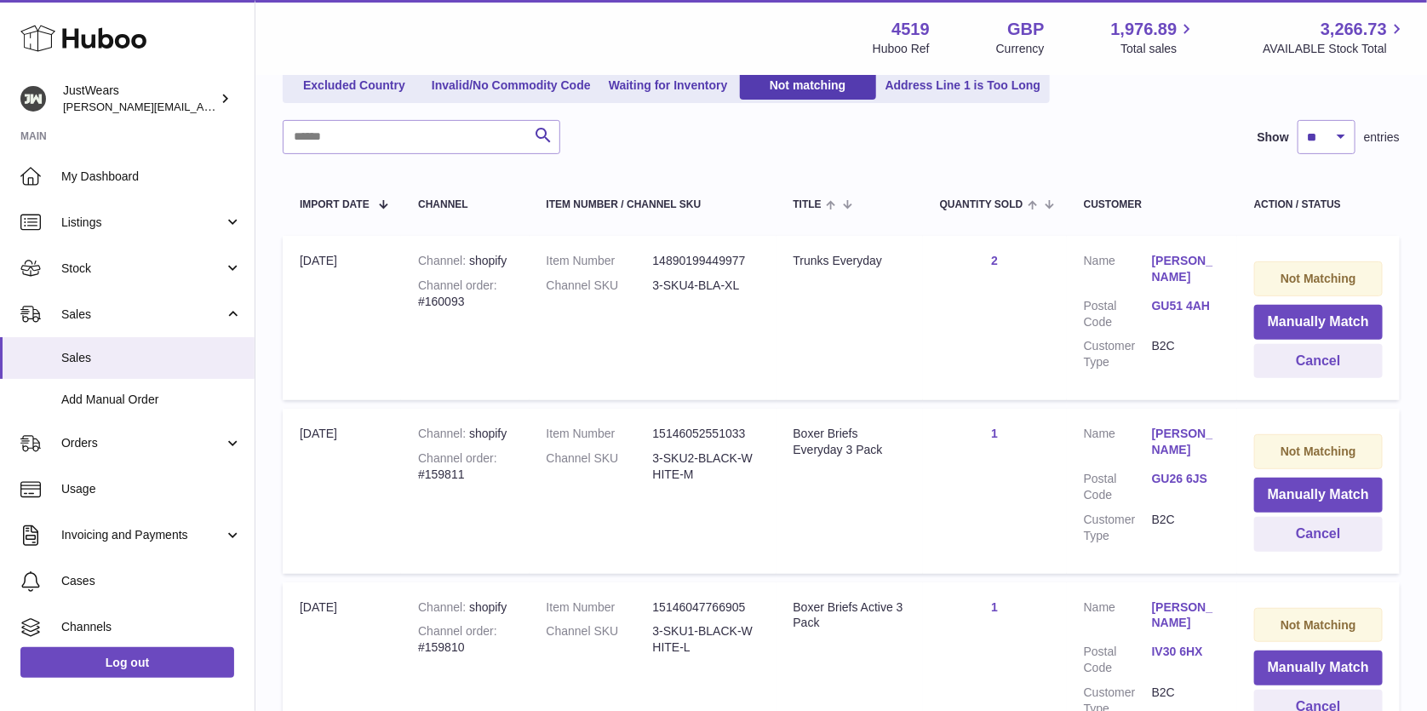
scroll to position [87, 0]
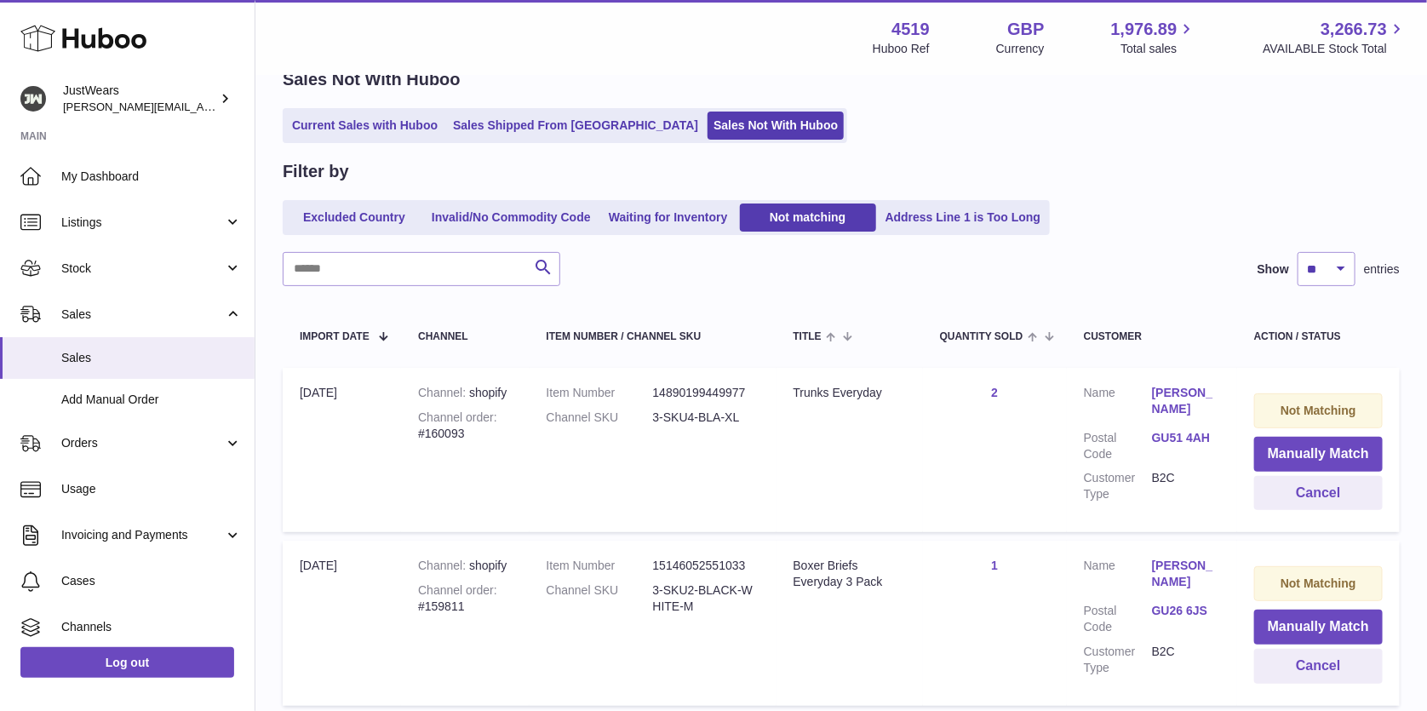
click at [435, 428] on div "Channel order #160093" at bounding box center [465, 426] width 94 height 32
click at [453, 427] on div "Channel order #160093" at bounding box center [465, 426] width 94 height 32
copy div "160093"
click at [686, 221] on link "Waiting for Inventory" at bounding box center [668, 218] width 136 height 28
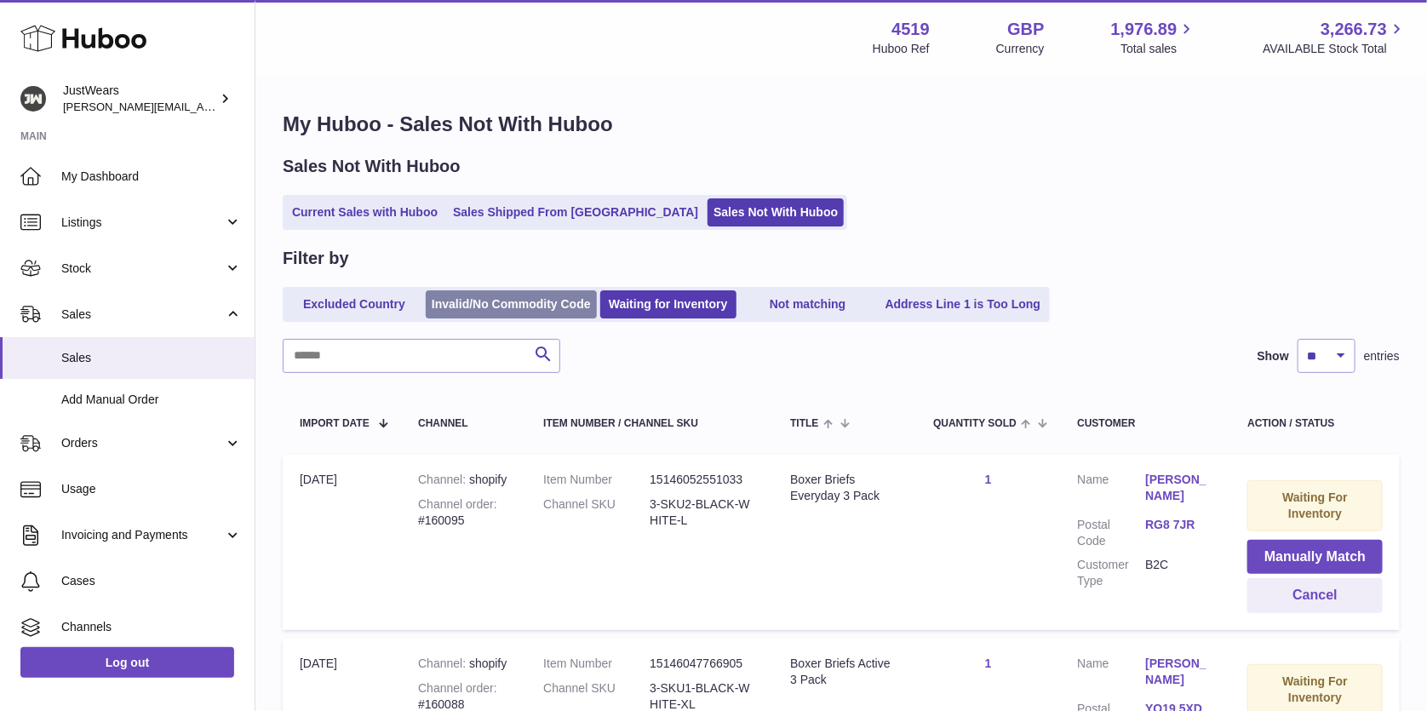
click at [546, 299] on link "Invalid/No Commodity Code" at bounding box center [511, 304] width 171 height 28
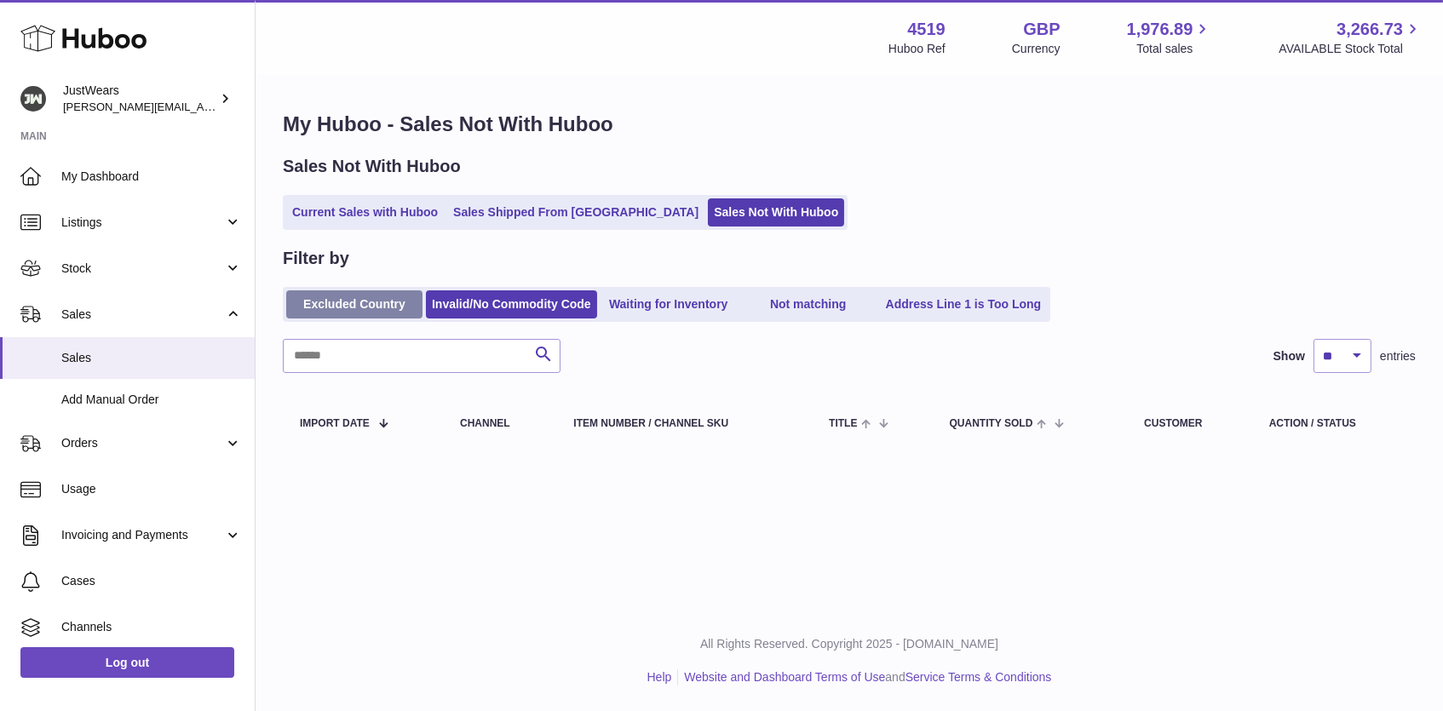
click at [347, 296] on link "Excluded Country" at bounding box center [354, 304] width 136 height 28
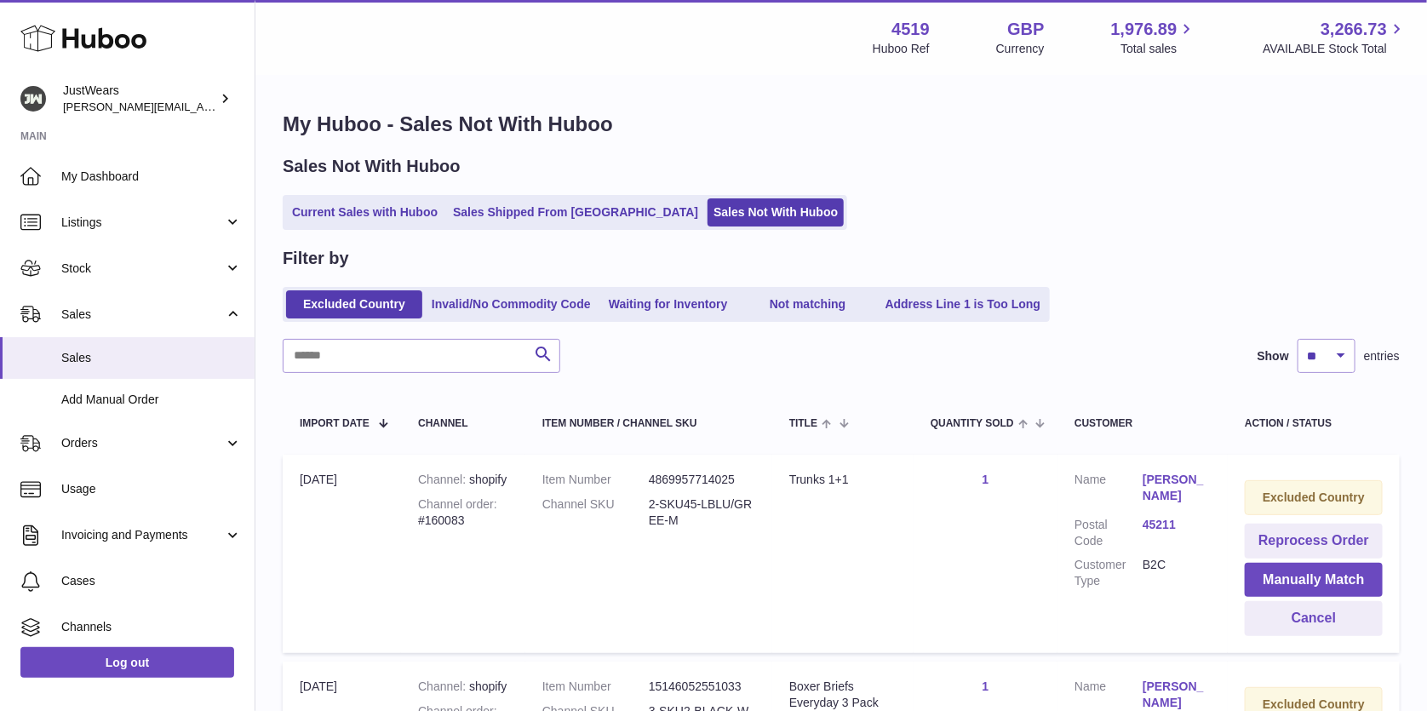
scroll to position [155, 0]
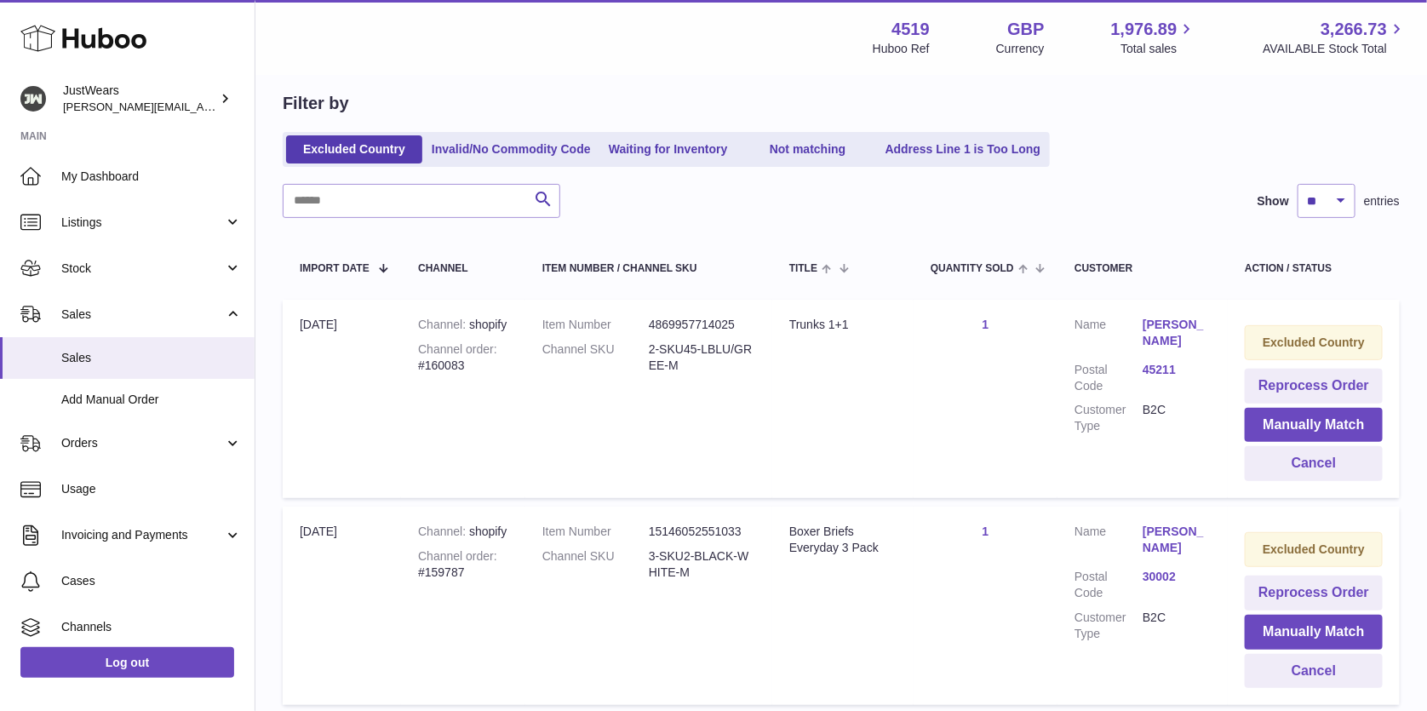
click at [451, 374] on div "Channel order #160083" at bounding box center [463, 357] width 90 height 32
click at [456, 374] on div "Channel order #160083" at bounding box center [463, 357] width 90 height 32
copy div "160083"
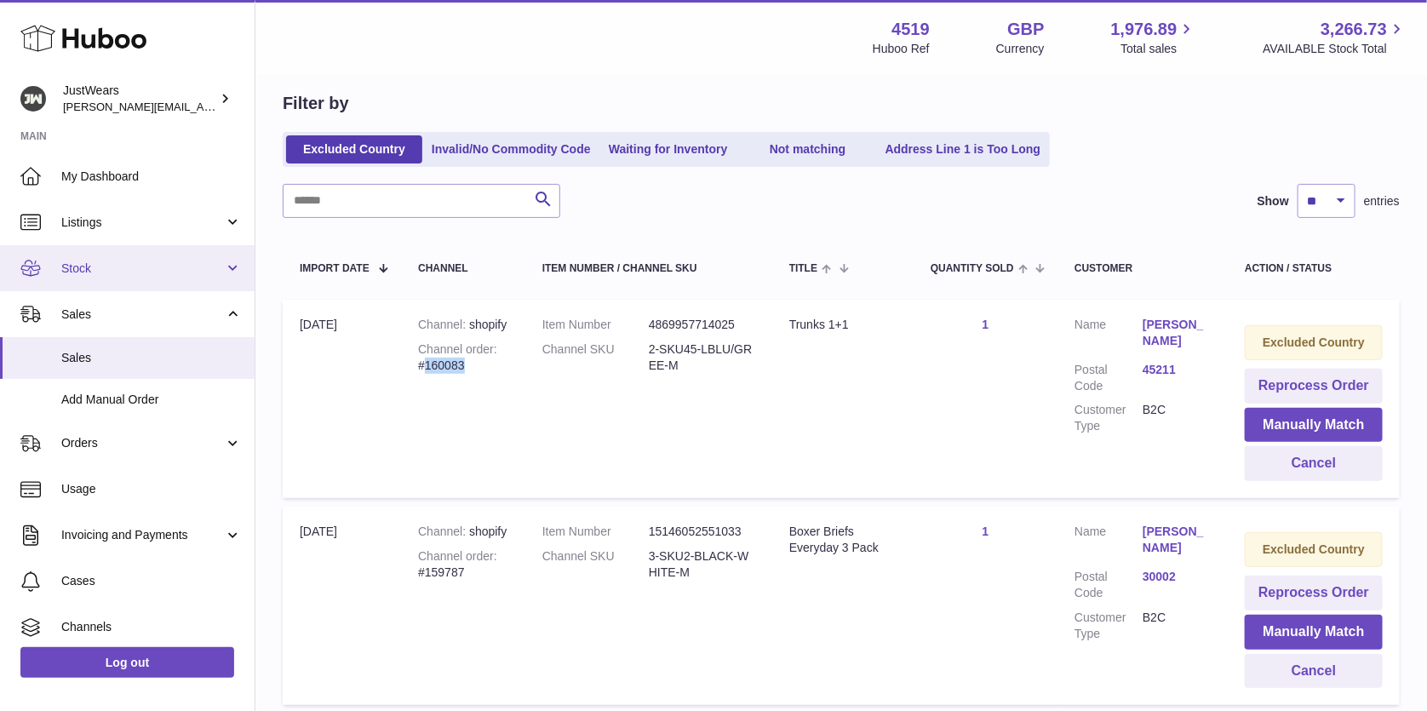
click at [151, 255] on link "Stock" at bounding box center [127, 268] width 255 height 46
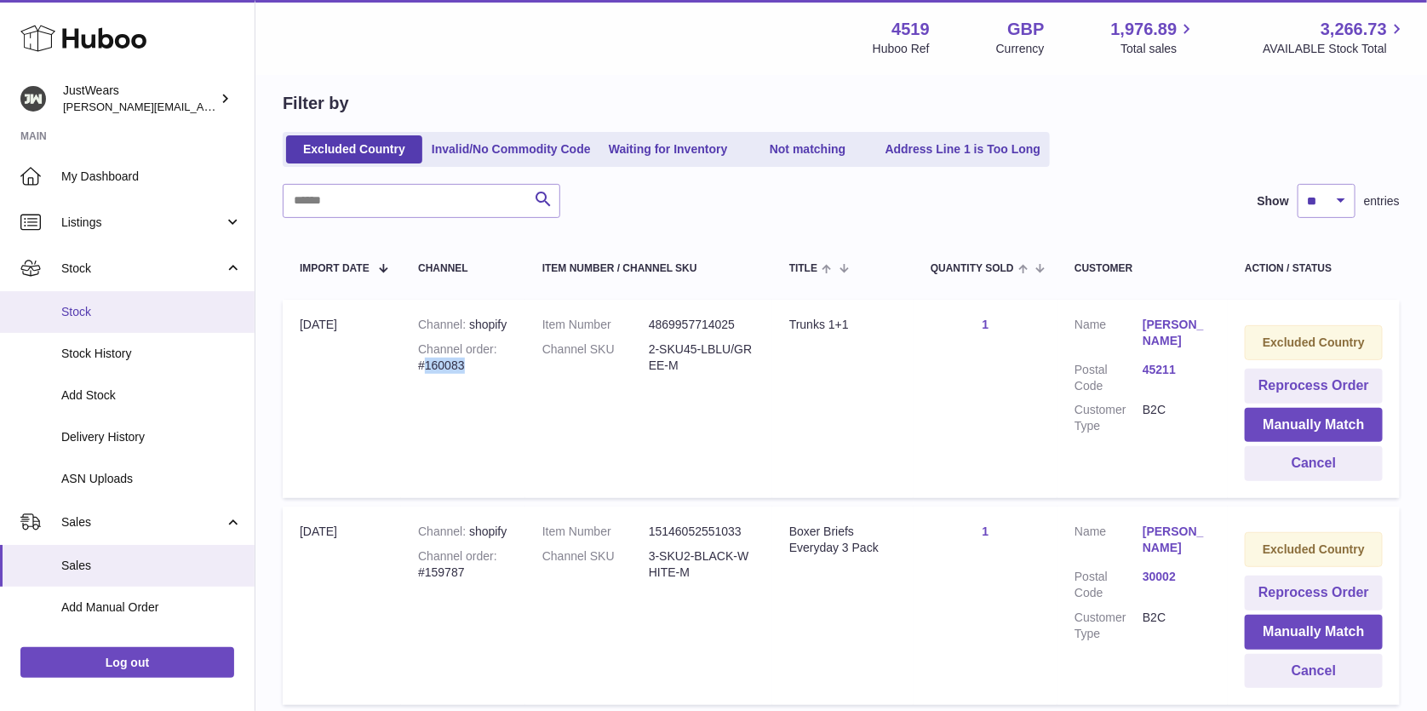
click at [143, 310] on span "Stock" at bounding box center [151, 312] width 181 height 16
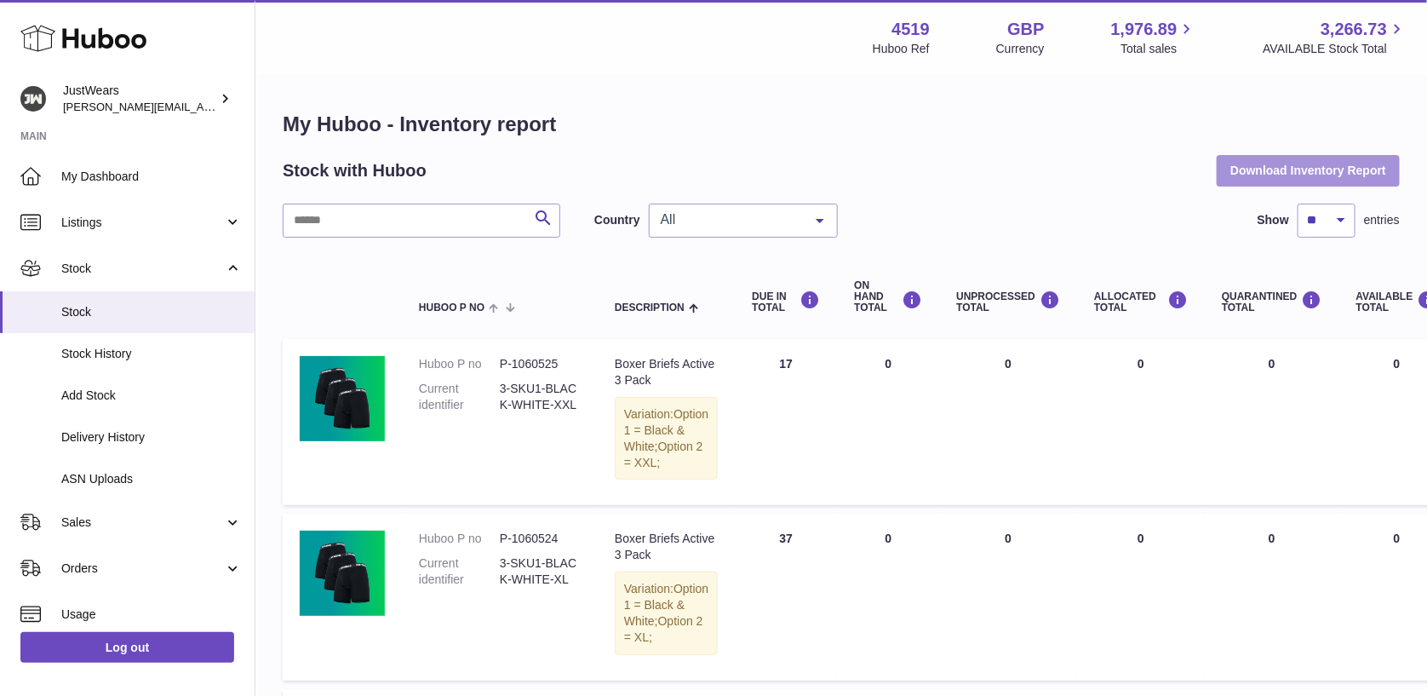
click at [1358, 172] on button "Download Inventory Report" at bounding box center [1308, 170] width 183 height 31
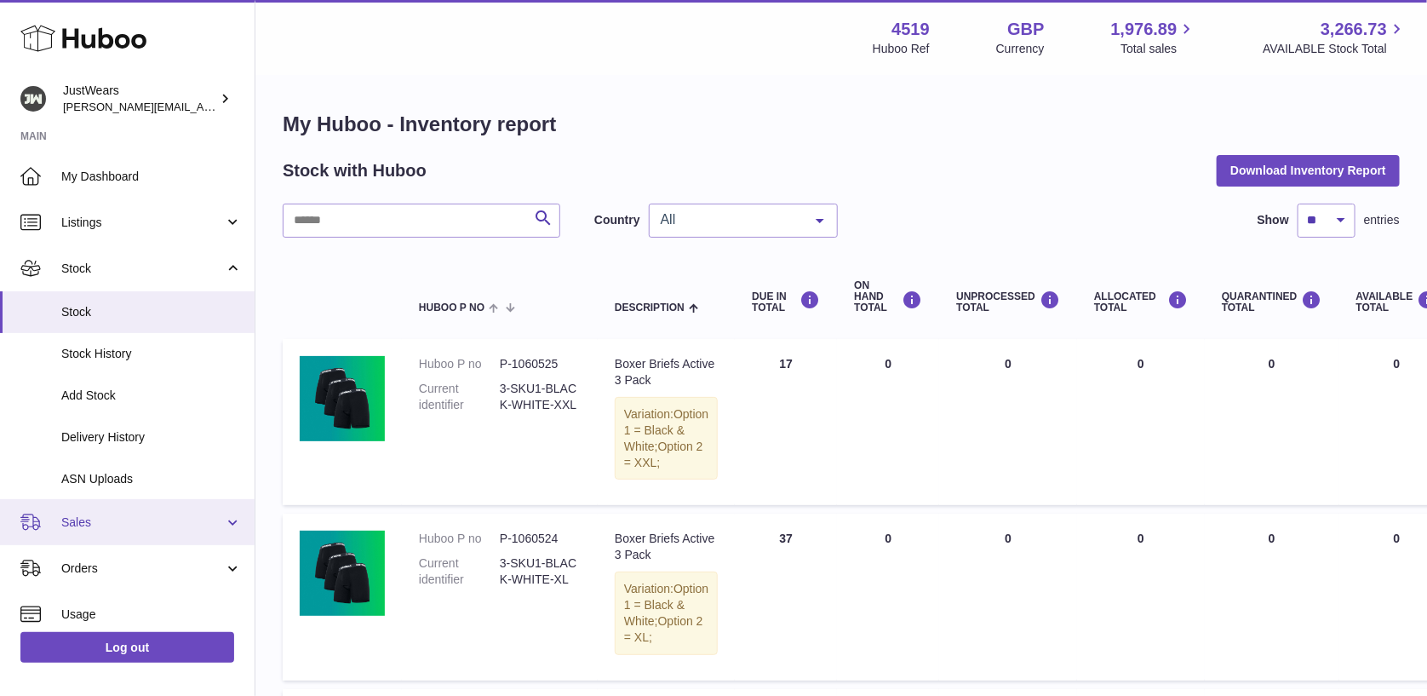
click at [135, 524] on span "Sales" at bounding box center [142, 522] width 163 height 16
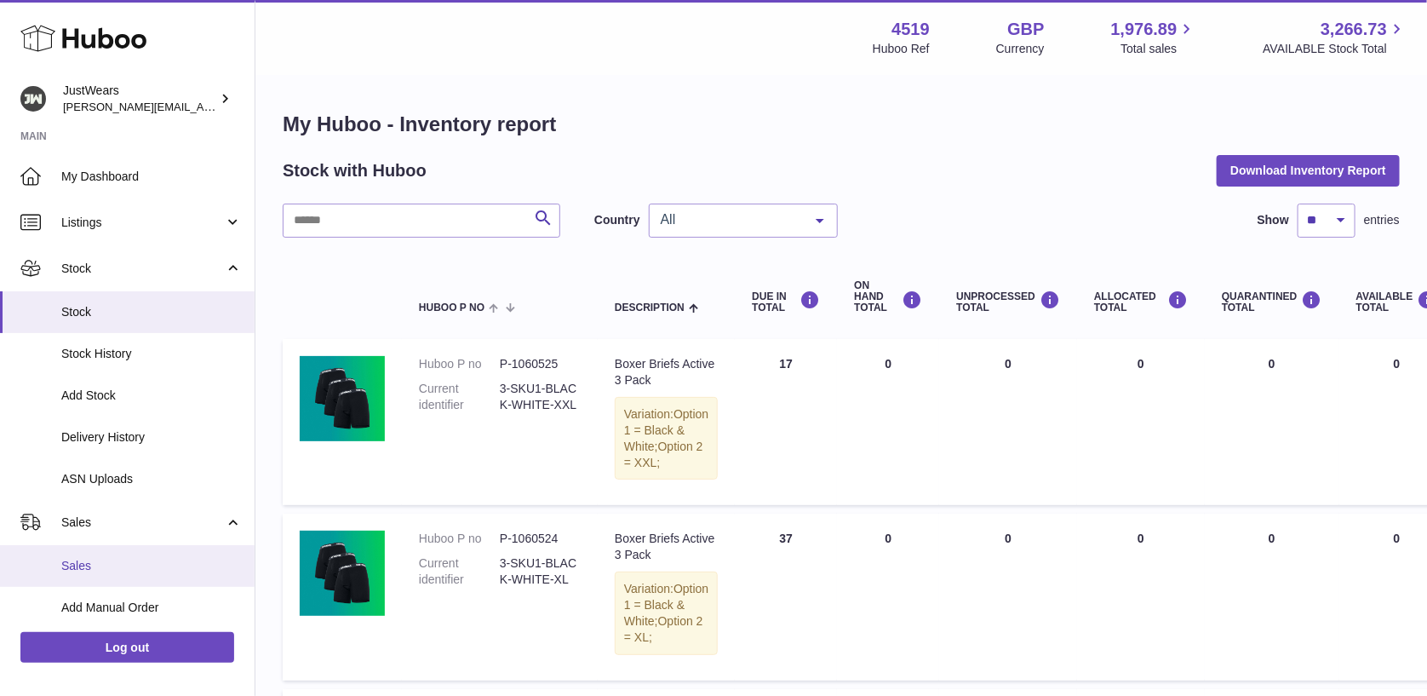
click at [152, 558] on span "Sales" at bounding box center [151, 566] width 181 height 16
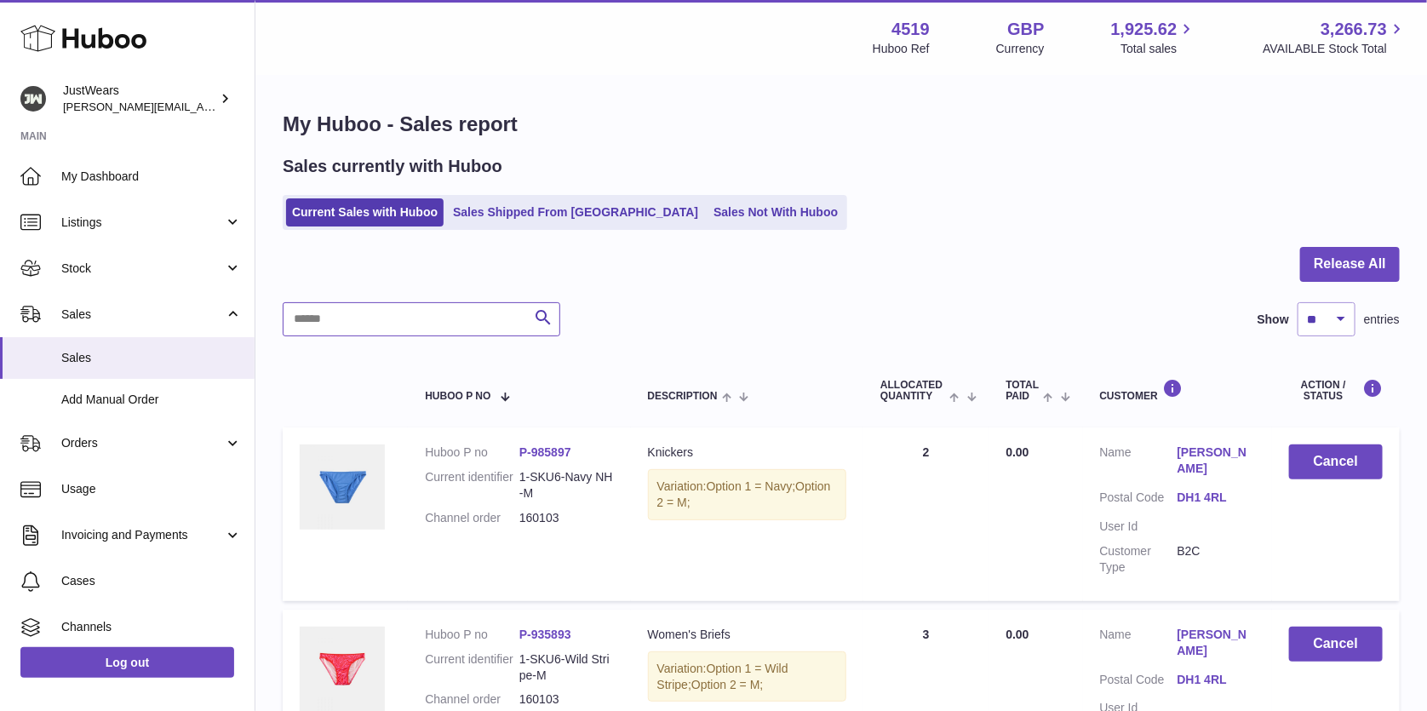
click at [396, 317] on input "text" at bounding box center [422, 319] width 278 height 34
paste input "*********"
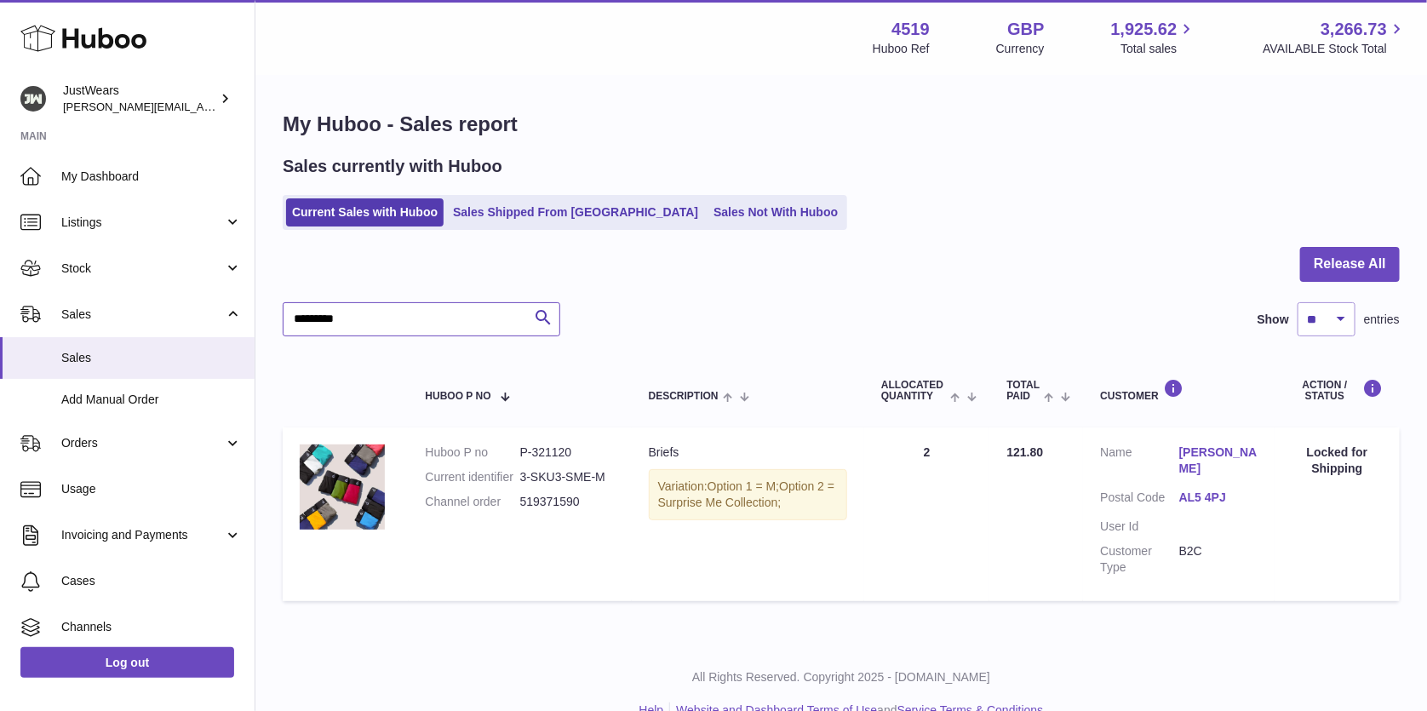
click at [370, 306] on input "*********" at bounding box center [422, 319] width 278 height 34
paste input "text"
type input "*********"
click at [372, 313] on input "*********" at bounding box center [422, 319] width 278 height 34
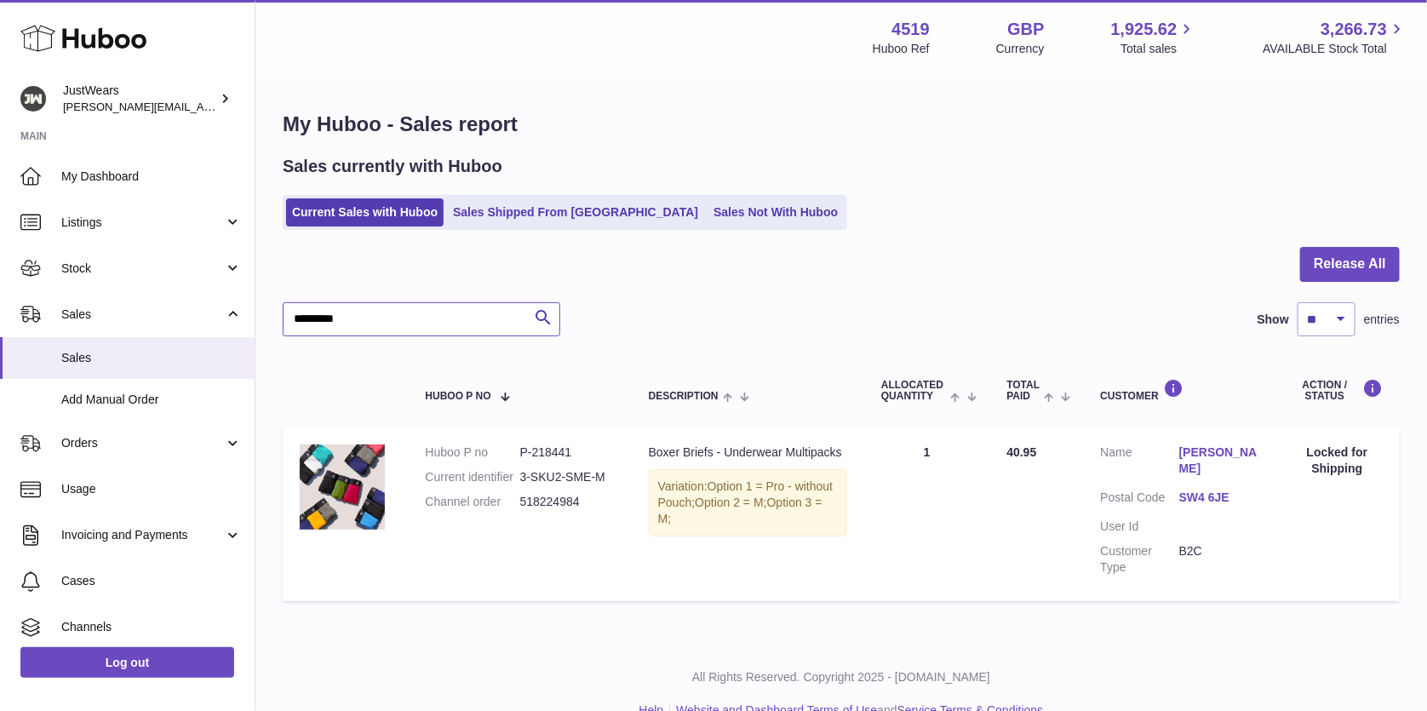
click at [372, 313] on input "*********" at bounding box center [422, 319] width 278 height 34
